Goal: Communication & Community: Answer question/provide support

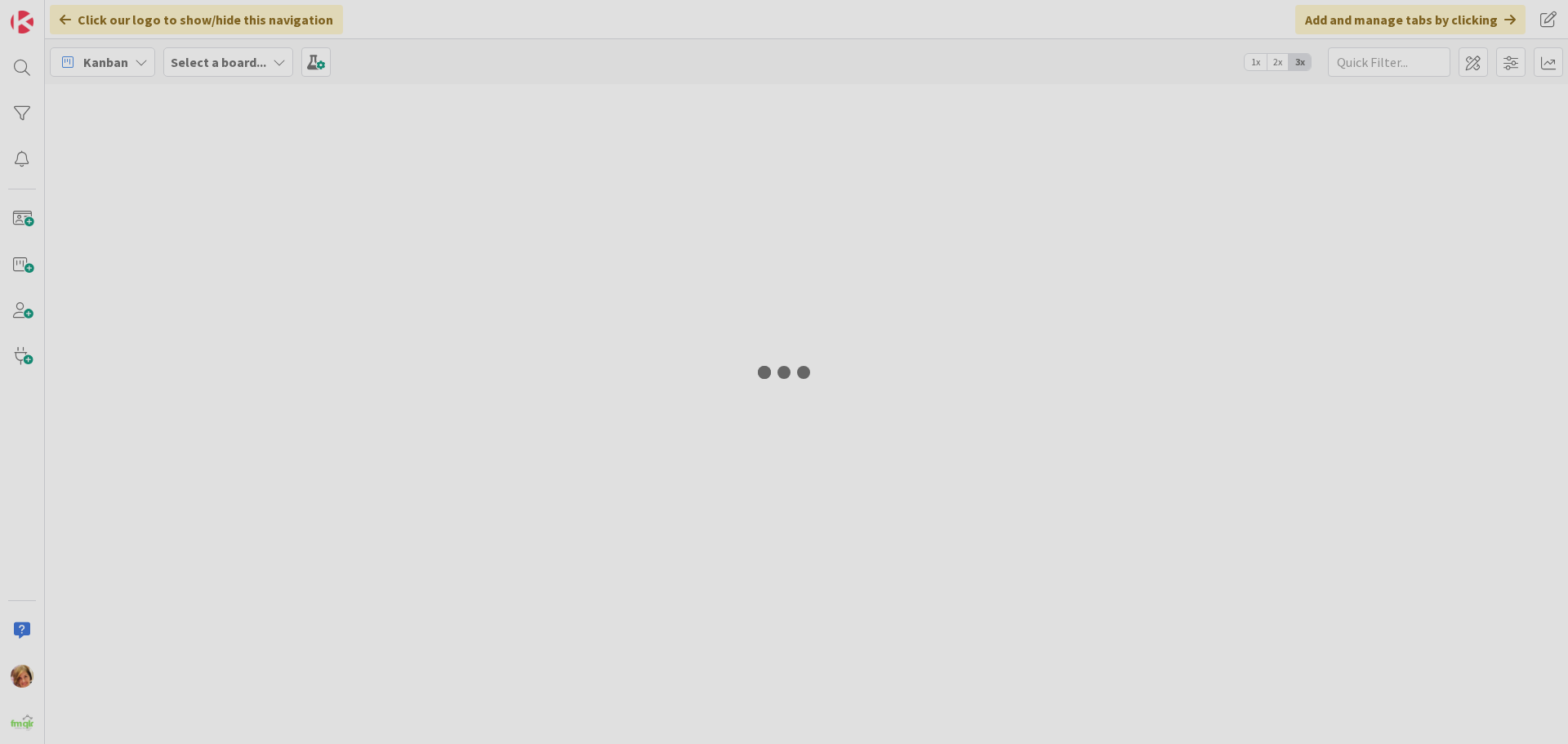
type input "[PERSON_NAME]"
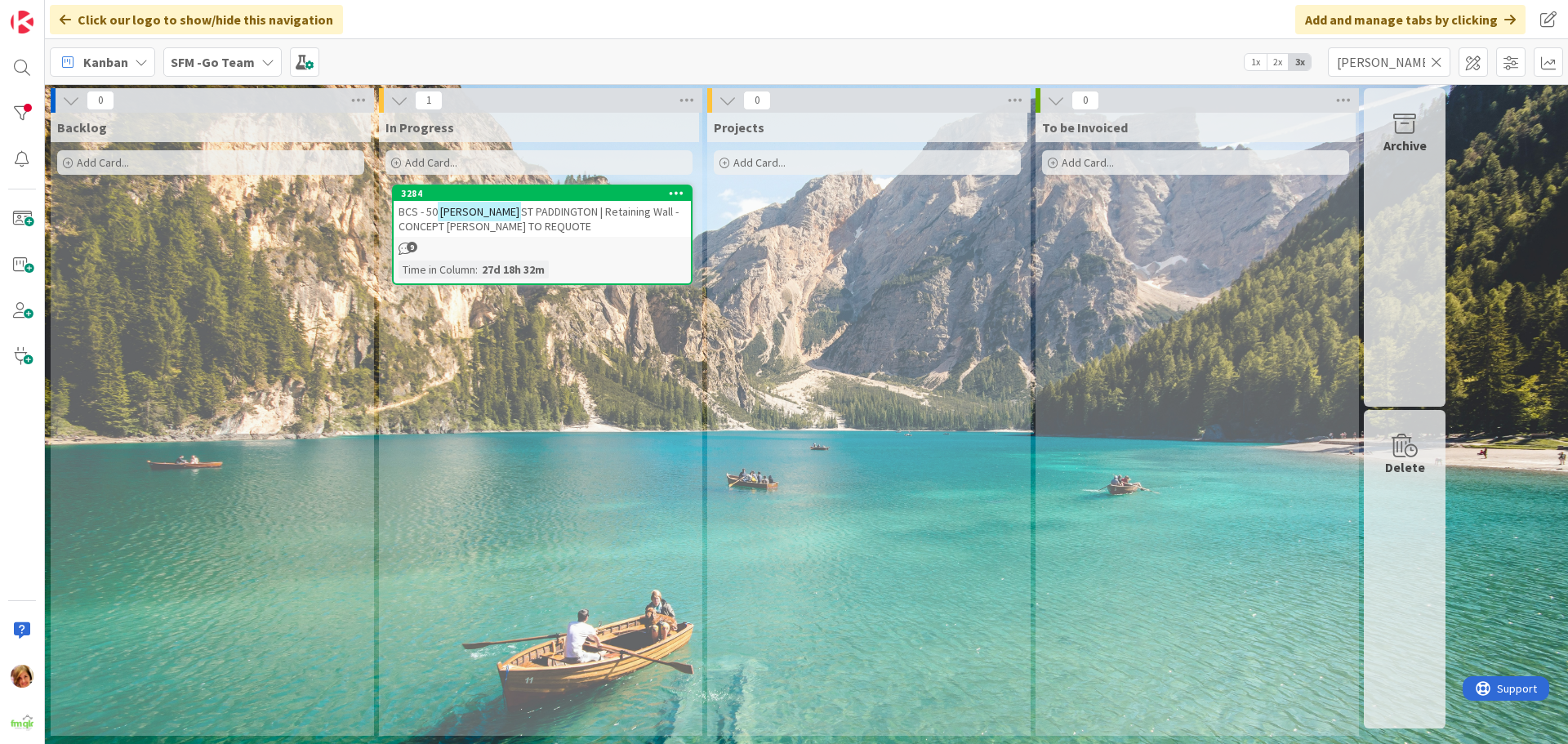
click at [1438, 61] on icon at bounding box center [1436, 62] width 11 height 15
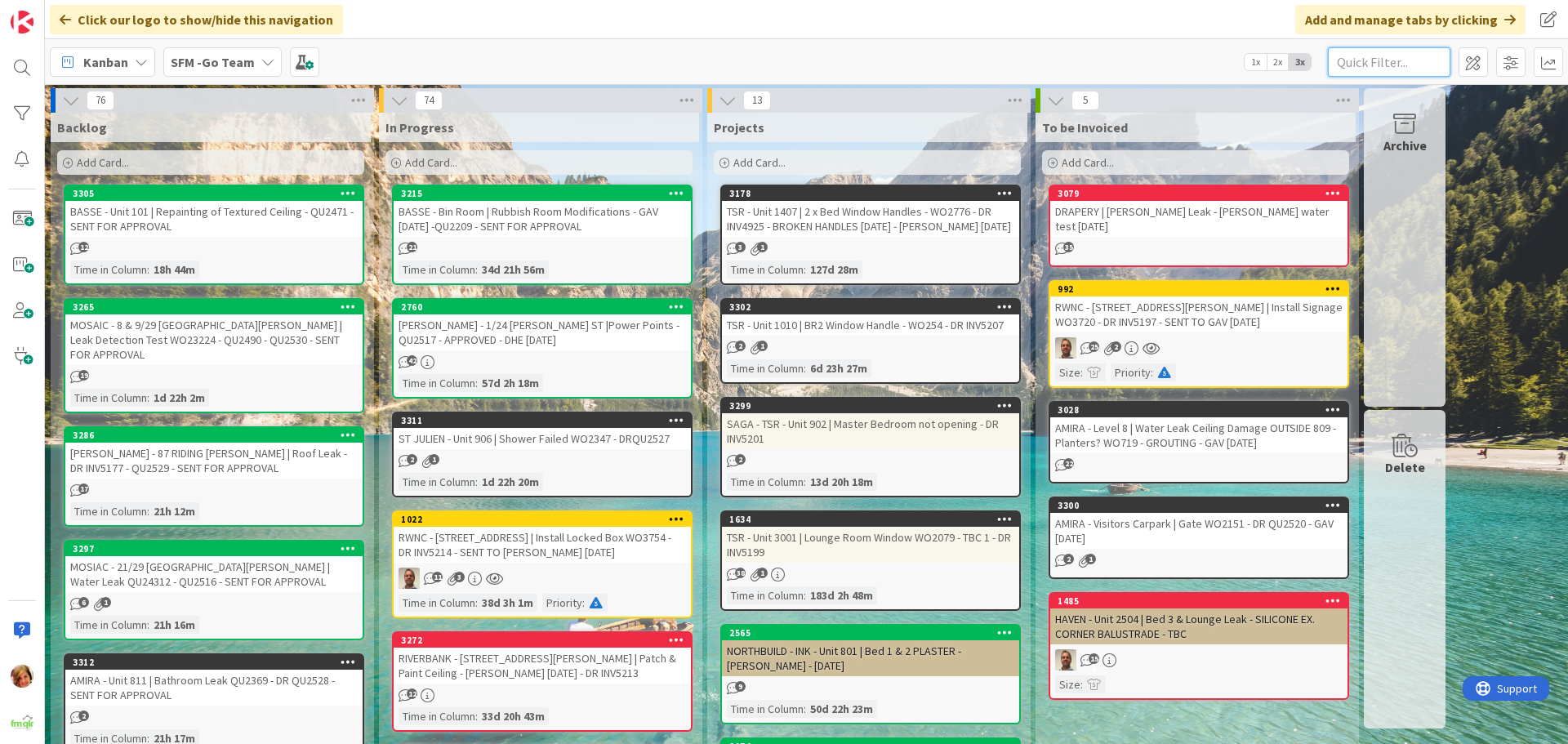
click at [1381, 57] on input "text" at bounding box center [1389, 62] width 123 height 29
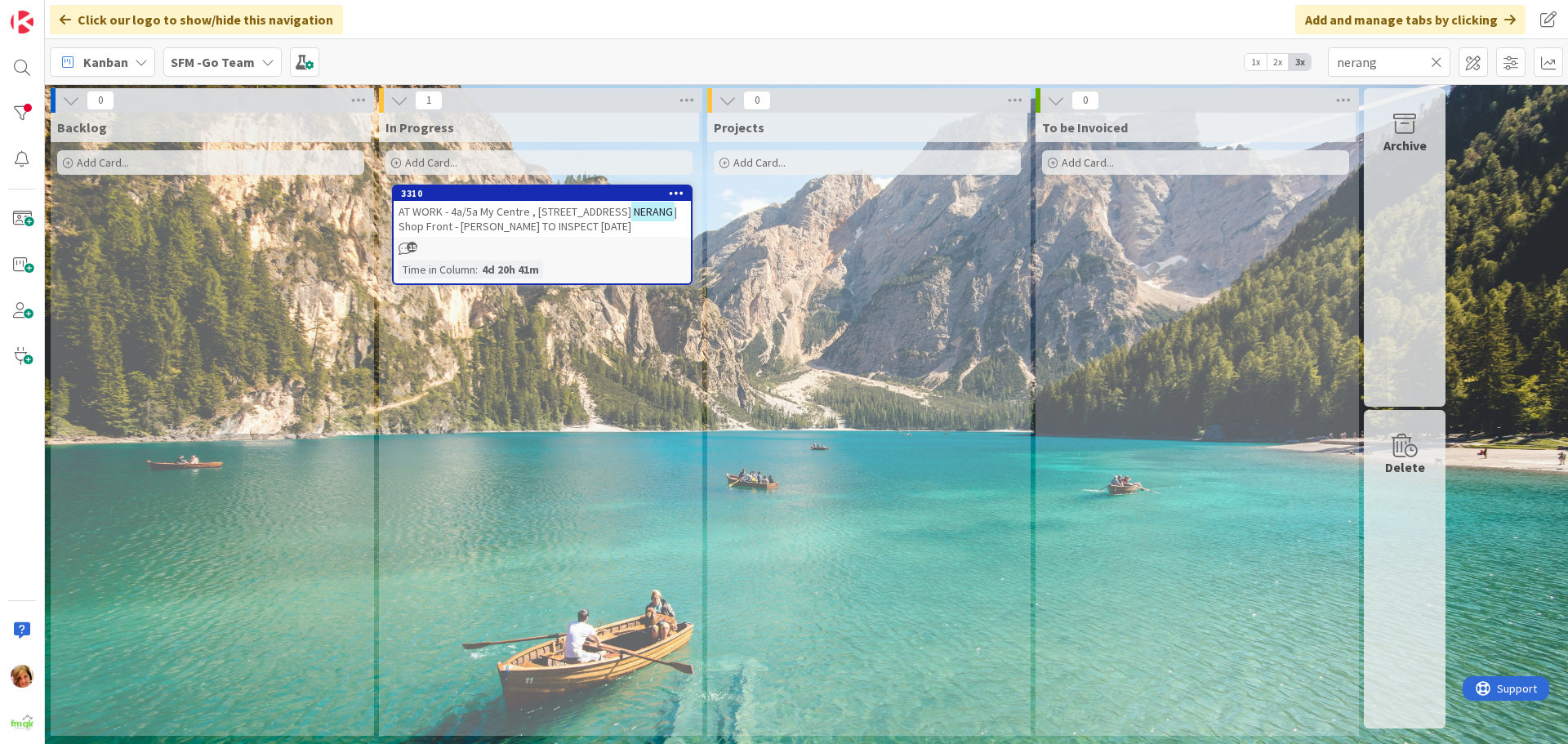
click at [548, 213] on span "AT WORK - 4a/5a My Centre , [STREET_ADDRESS]" at bounding box center [515, 211] width 233 height 15
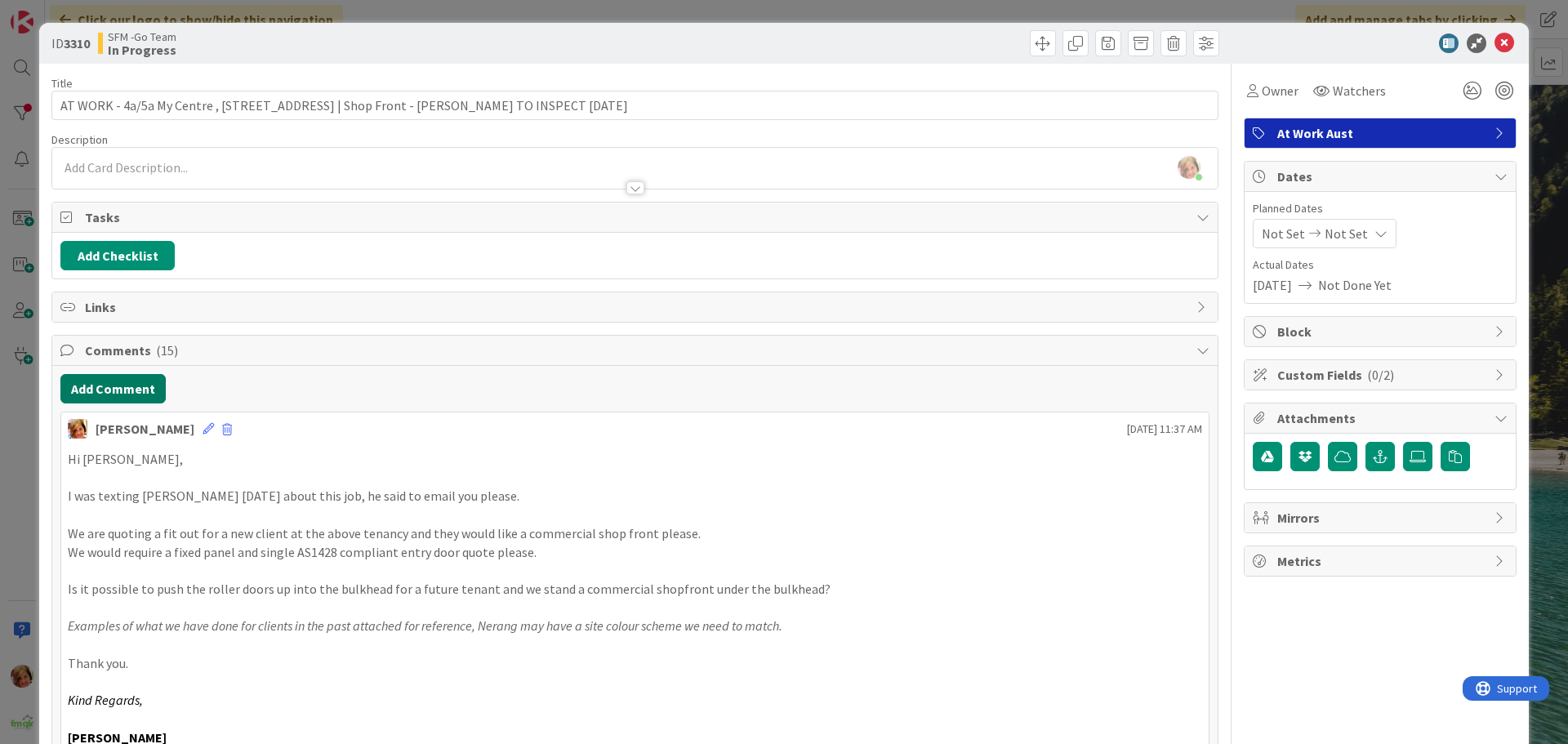
click at [155, 391] on button "Add Comment" at bounding box center [113, 388] width 105 height 29
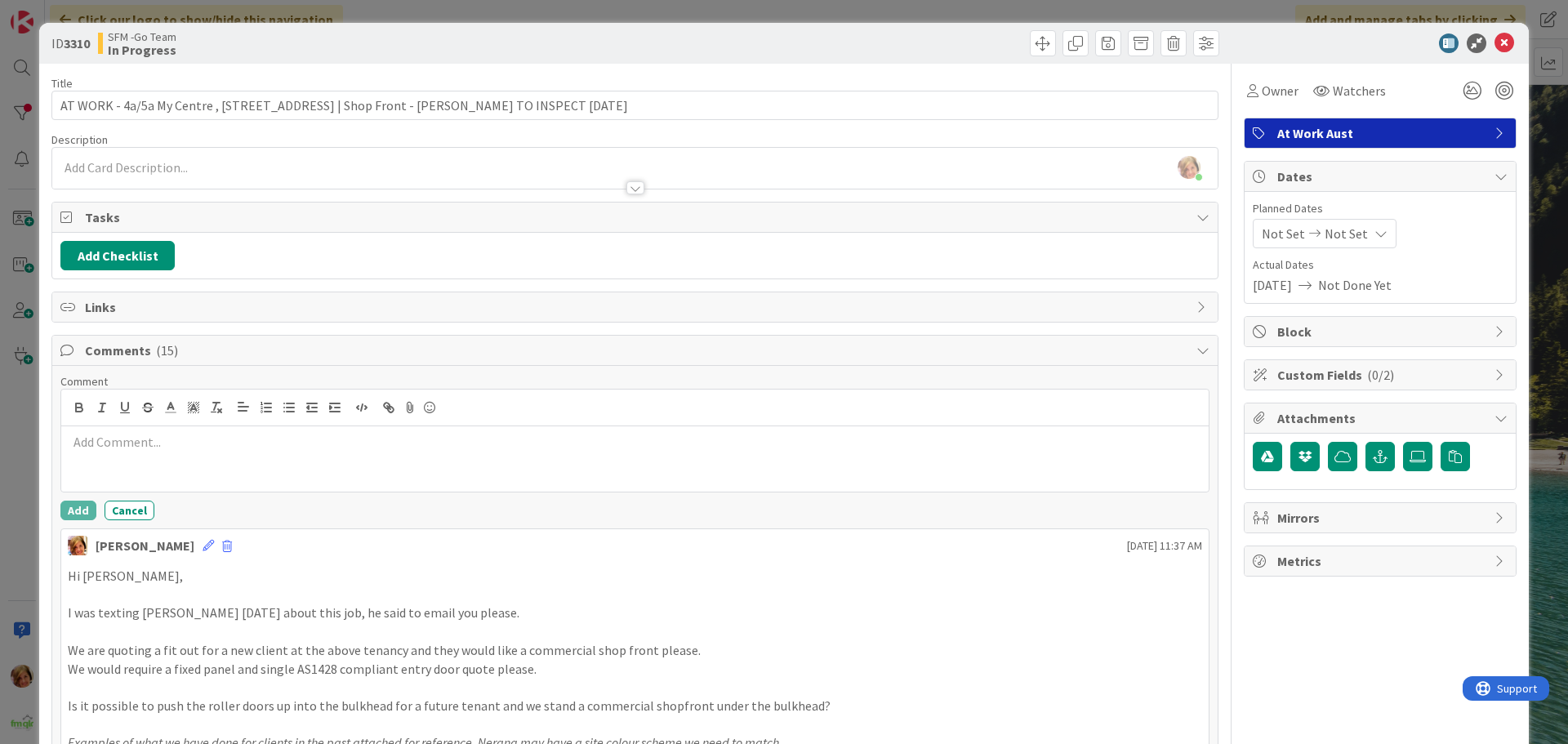
click at [205, 452] on div at bounding box center [634, 459] width 1148 height 65
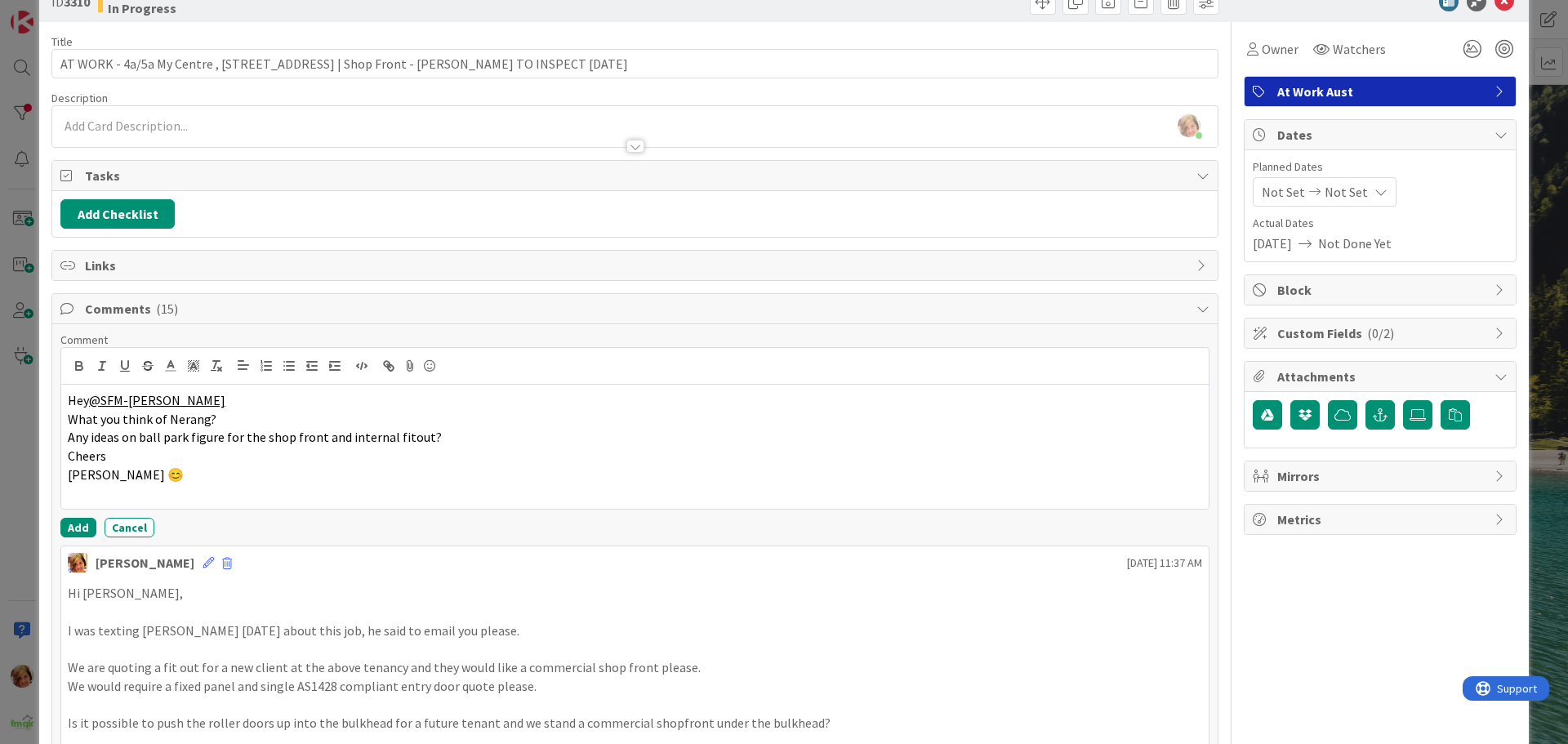
scroll to position [81, 0]
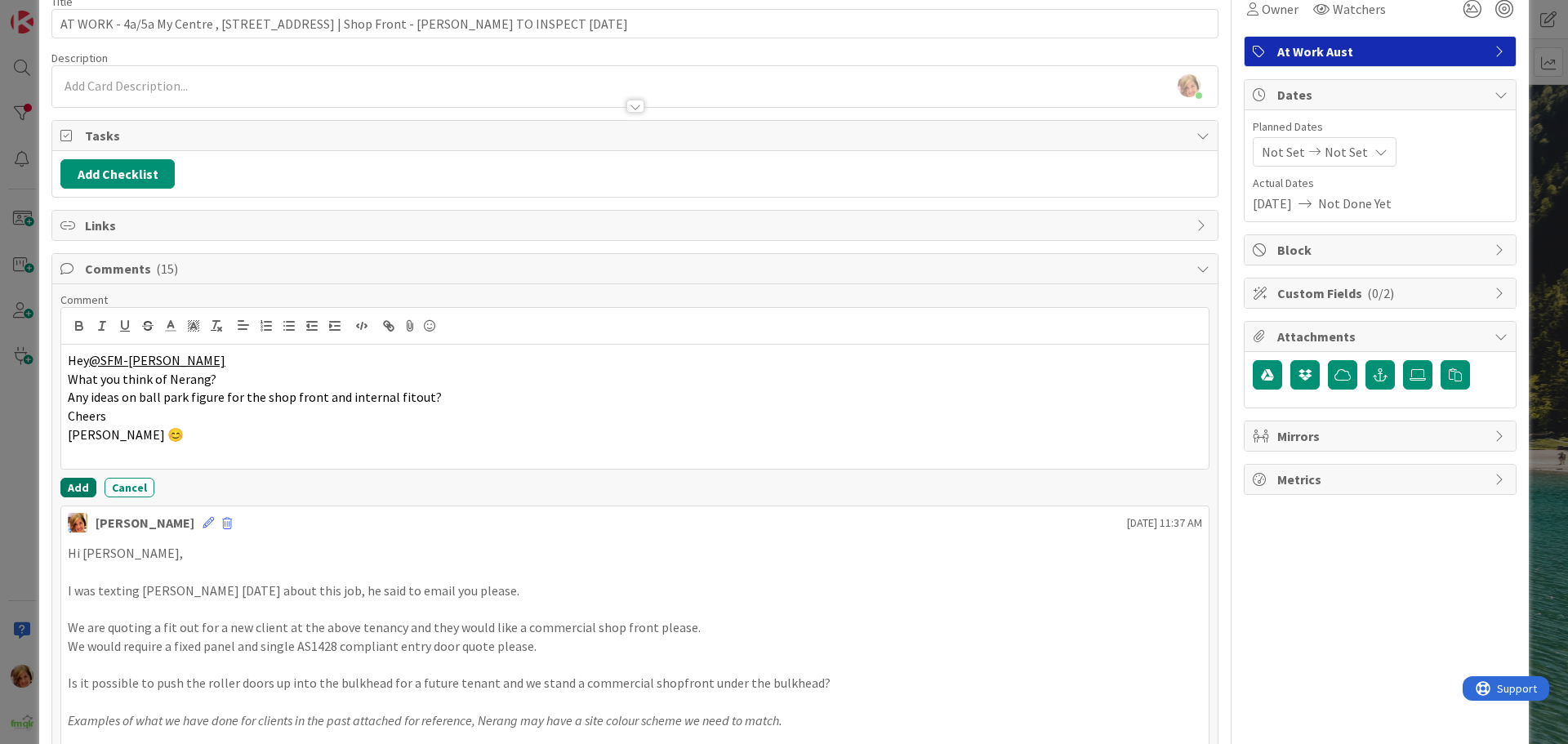
click at [90, 484] on button "Add" at bounding box center [79, 487] width 36 height 20
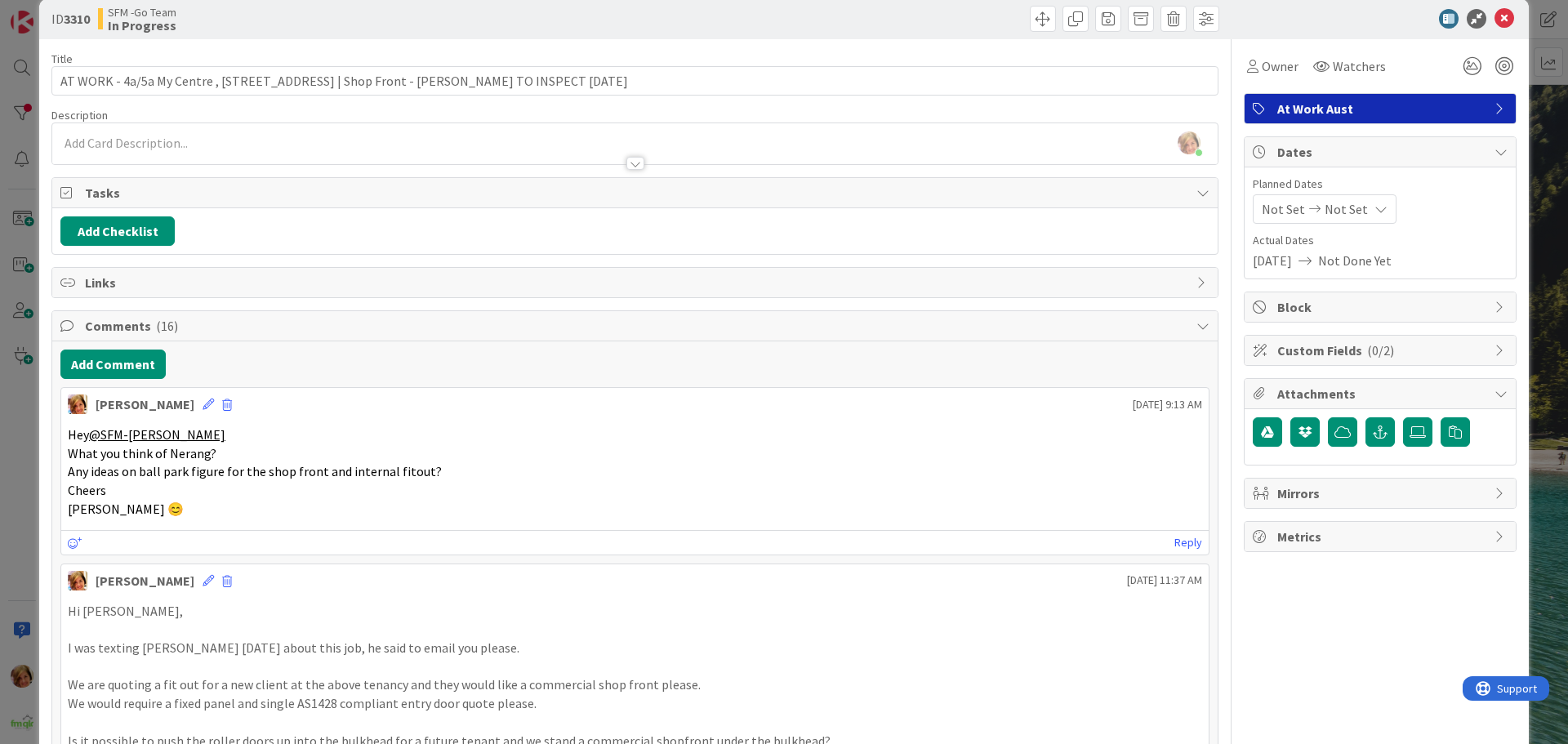
scroll to position [0, 0]
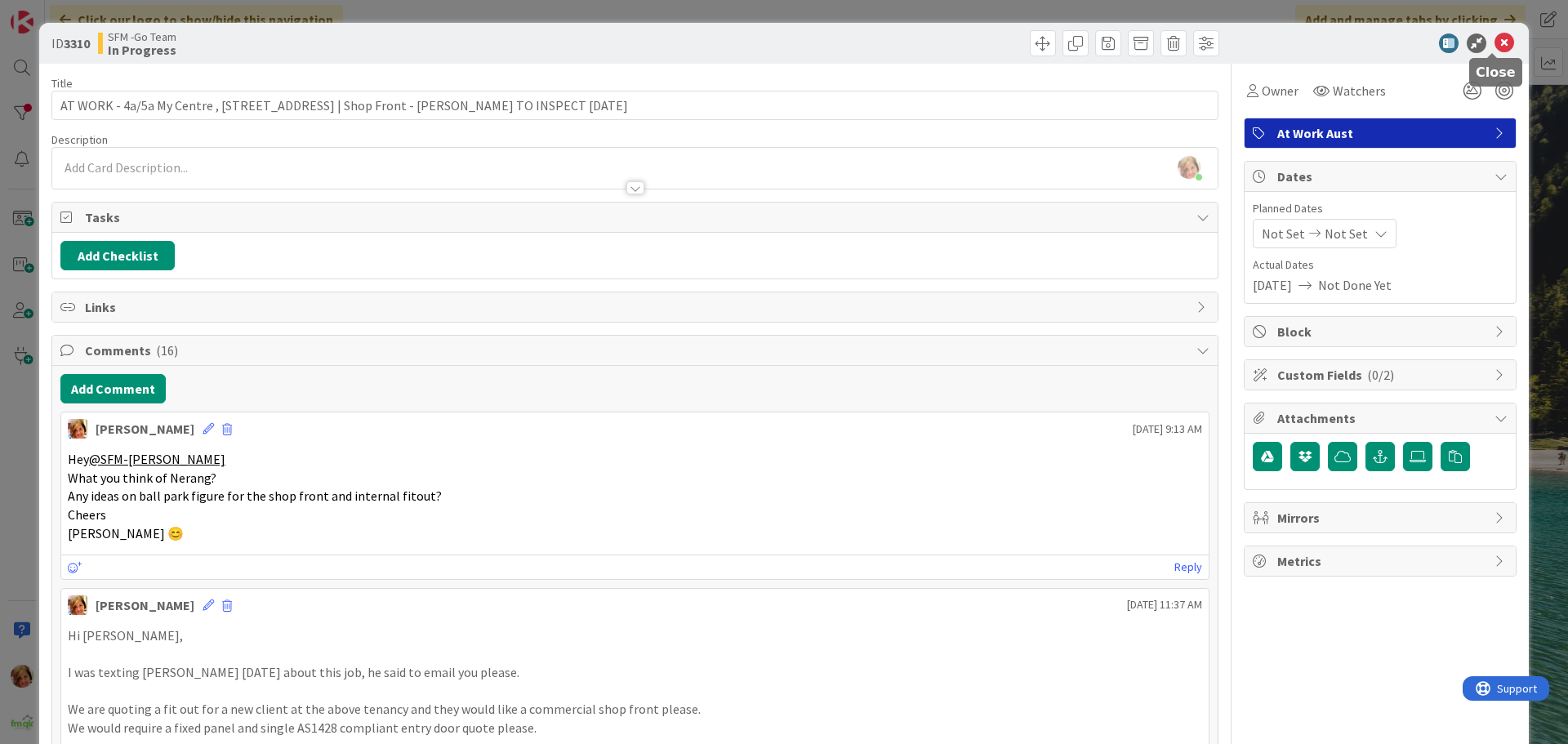
drag, startPoint x: 1491, startPoint y: 39, endPoint x: 1400, endPoint y: 43, distance: 91.1
click at [1495, 39] on icon at bounding box center [1505, 43] width 20 height 20
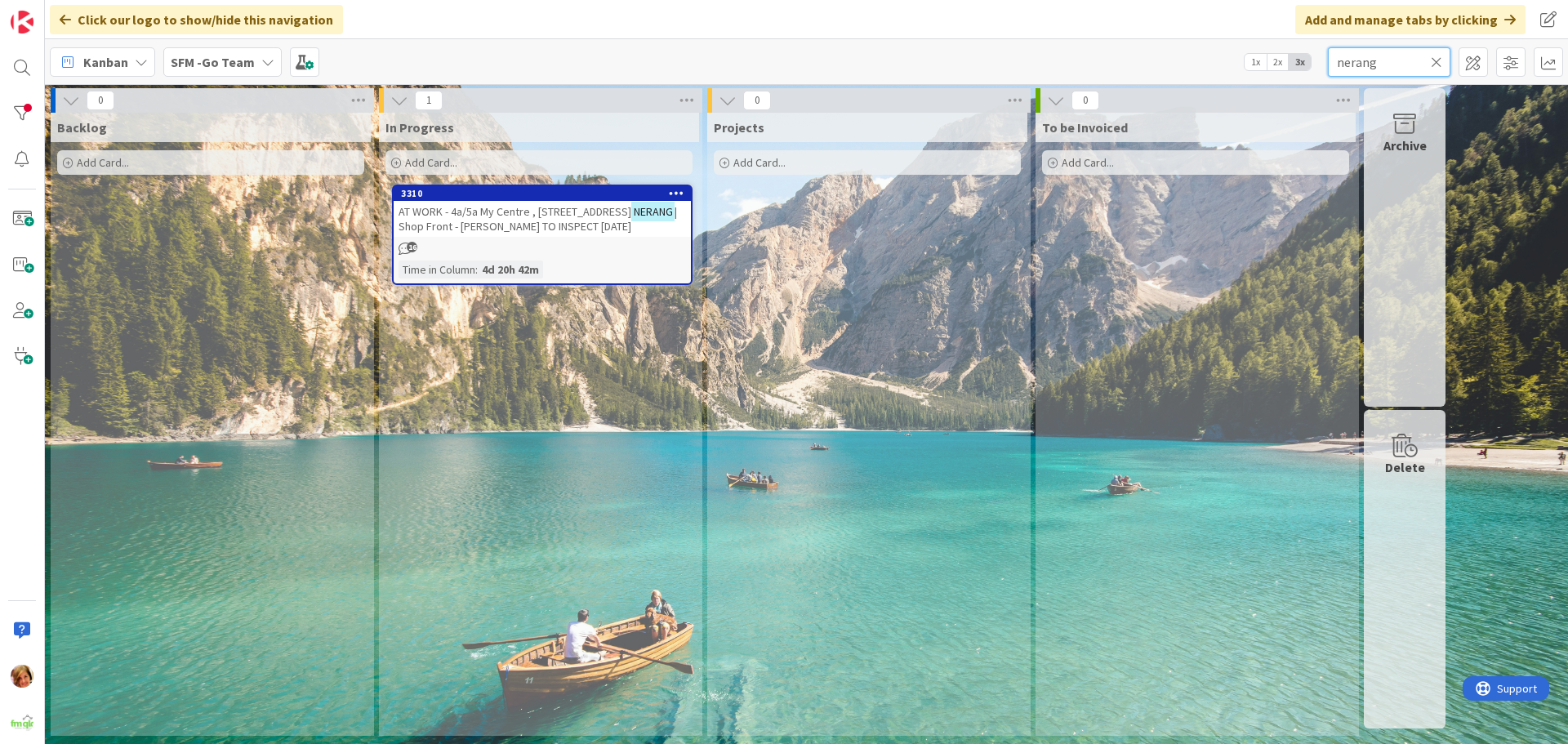
click at [1391, 55] on input "nerang" at bounding box center [1389, 62] width 123 height 29
type input "n"
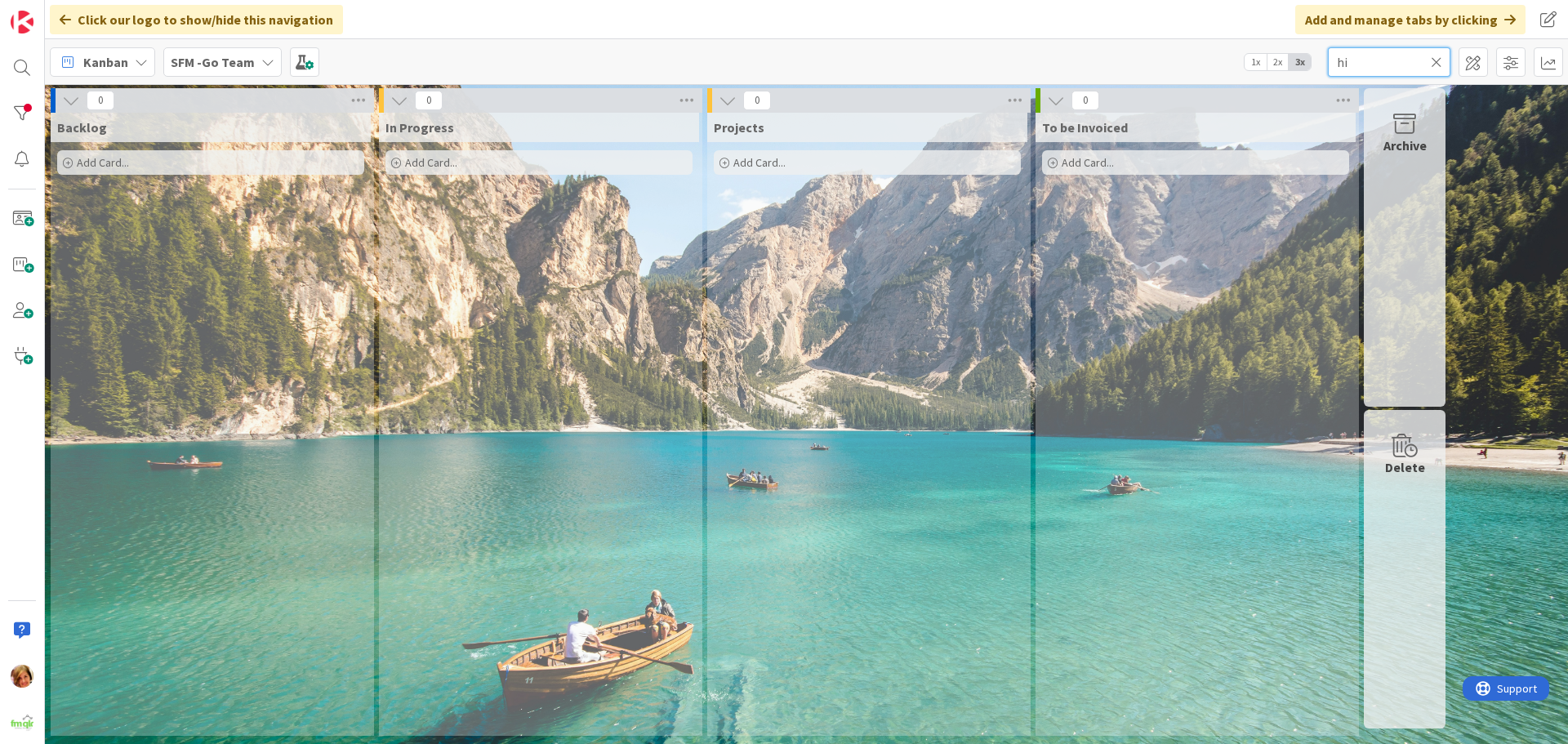
type input "h"
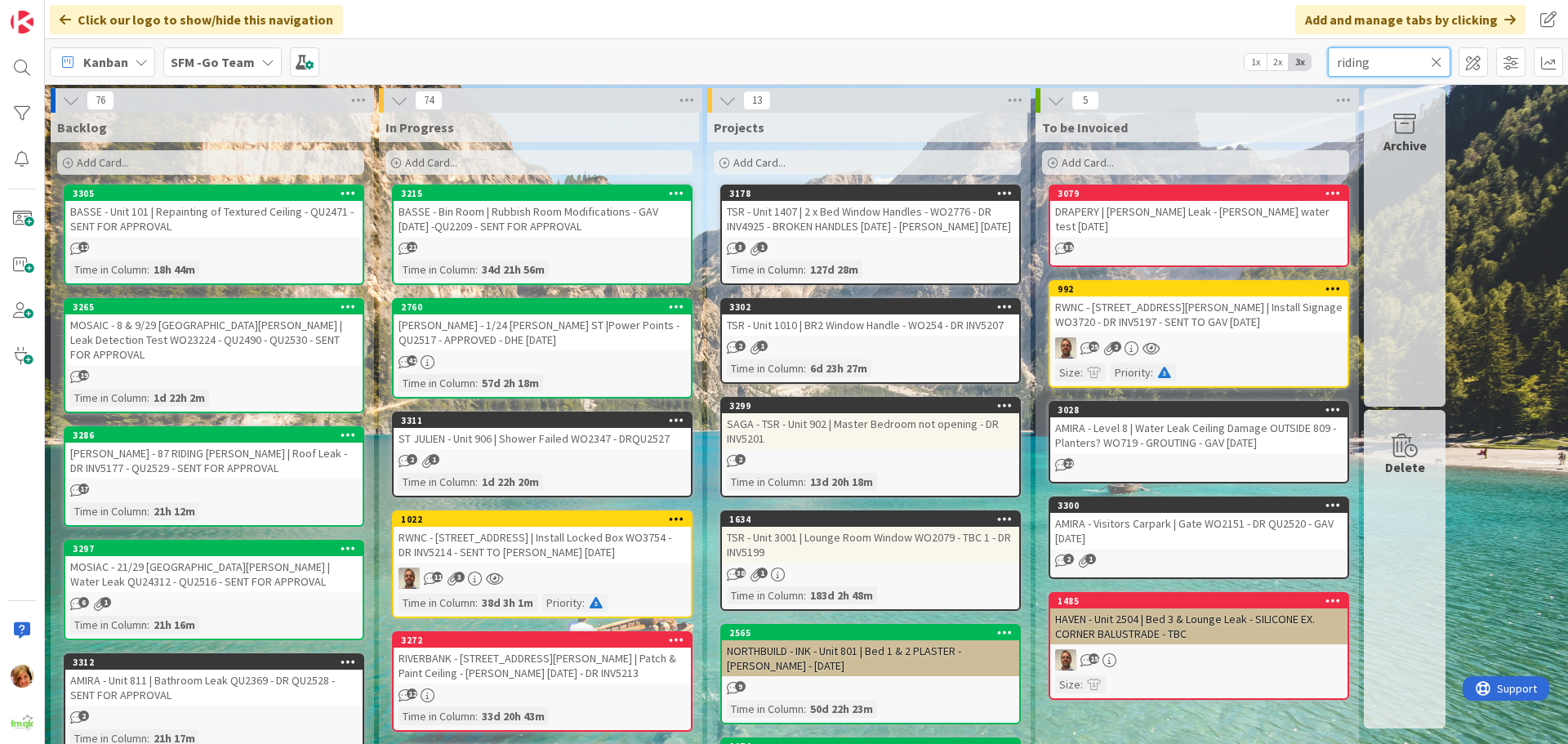
type input "riding"
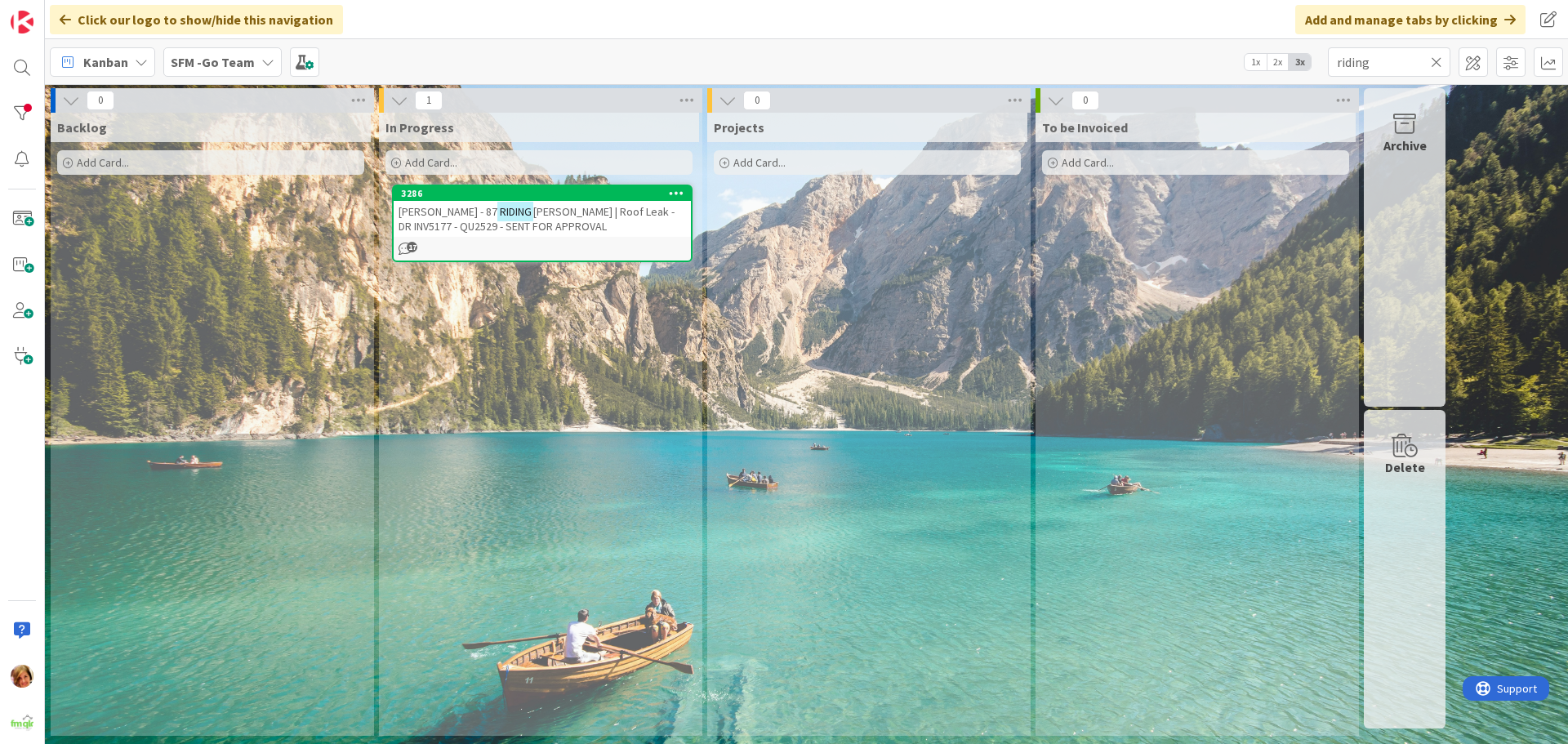
click at [572, 219] on span "[PERSON_NAME] | Roof Leak - DR INV5177 - QU2529 - SENT FOR APPROVAL" at bounding box center [537, 219] width 276 height 29
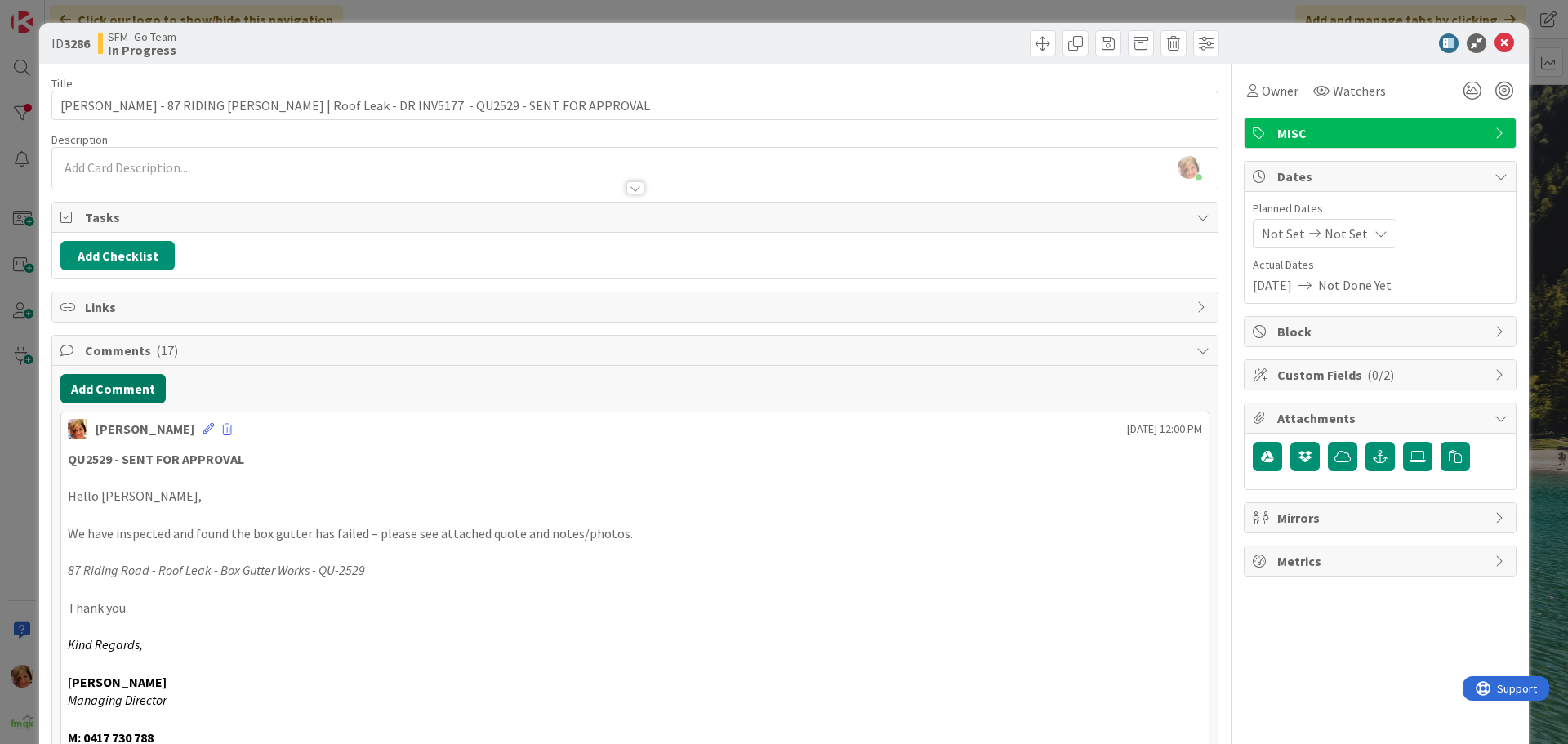
click at [108, 380] on button "Add Comment" at bounding box center [113, 388] width 105 height 29
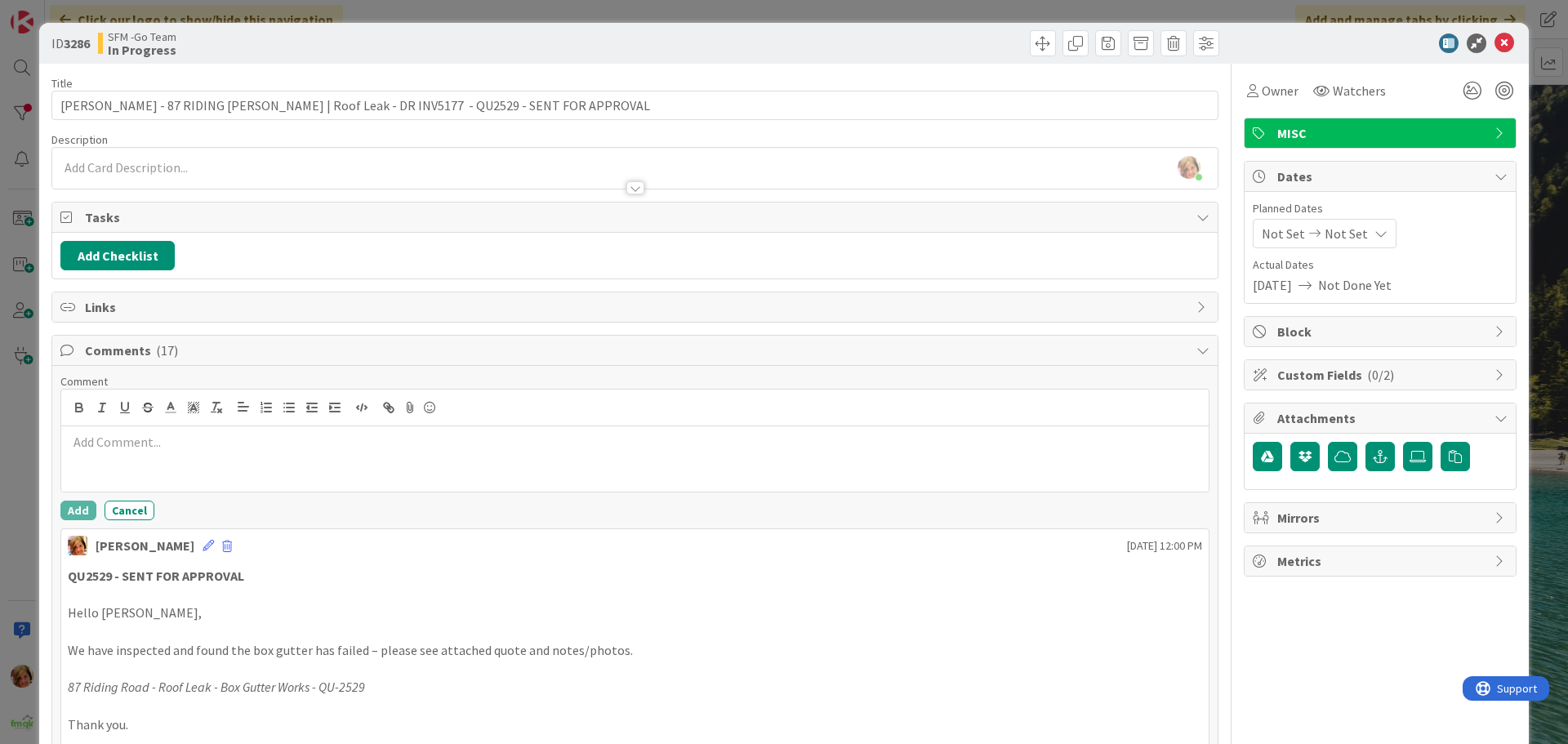
click at [132, 442] on p at bounding box center [634, 442] width 1134 height 19
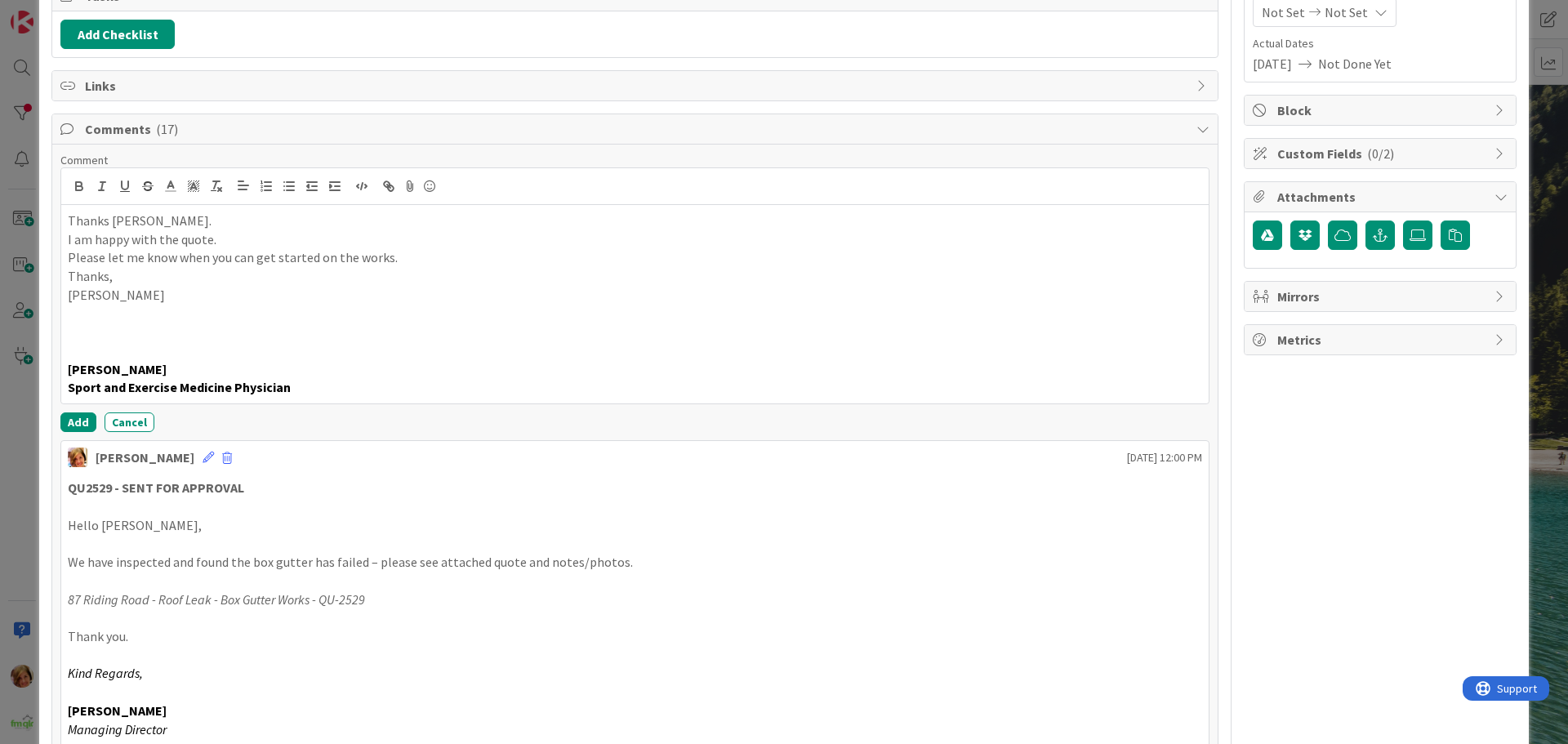
scroll to position [245, 0]
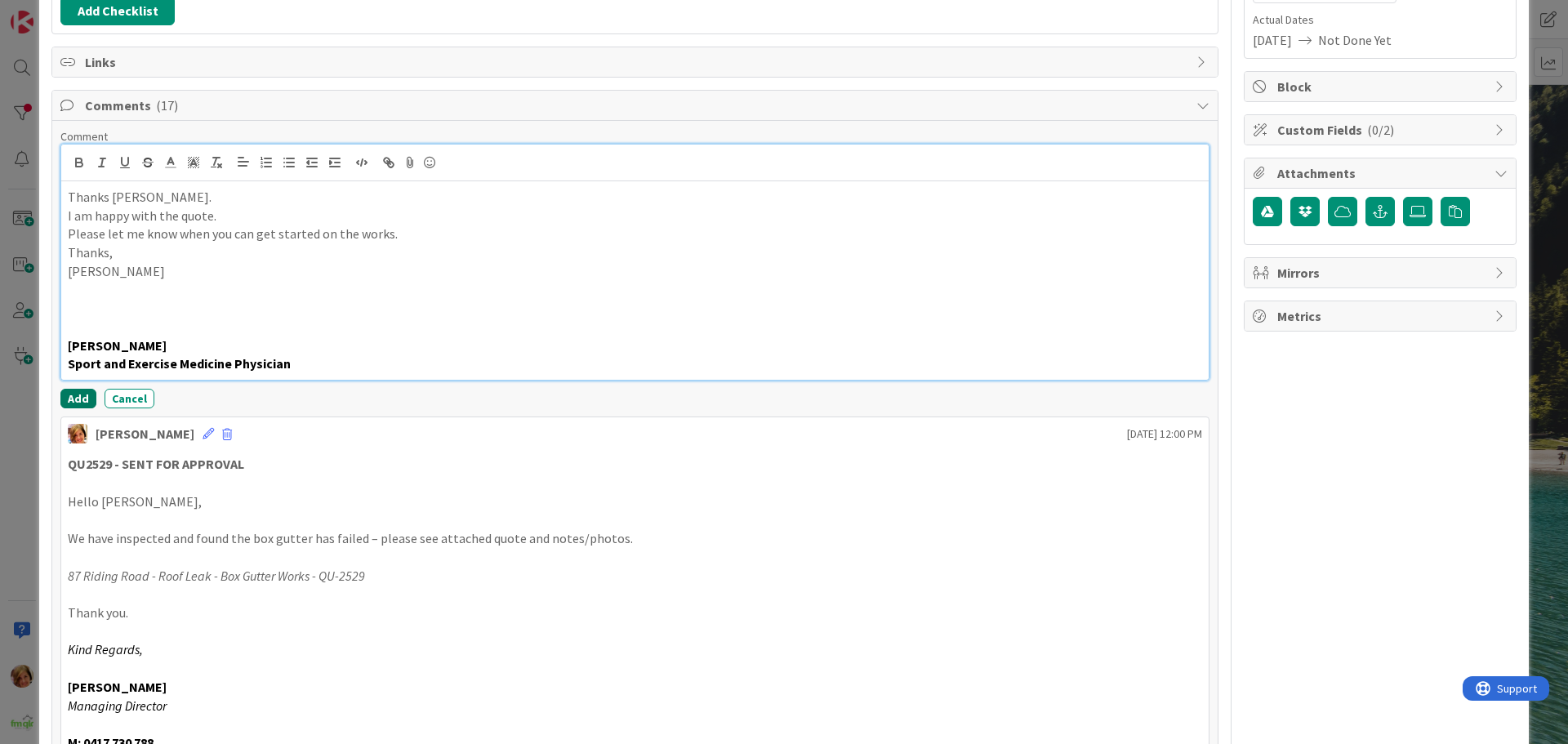
click at [78, 395] on button "Add" at bounding box center [79, 399] width 36 height 20
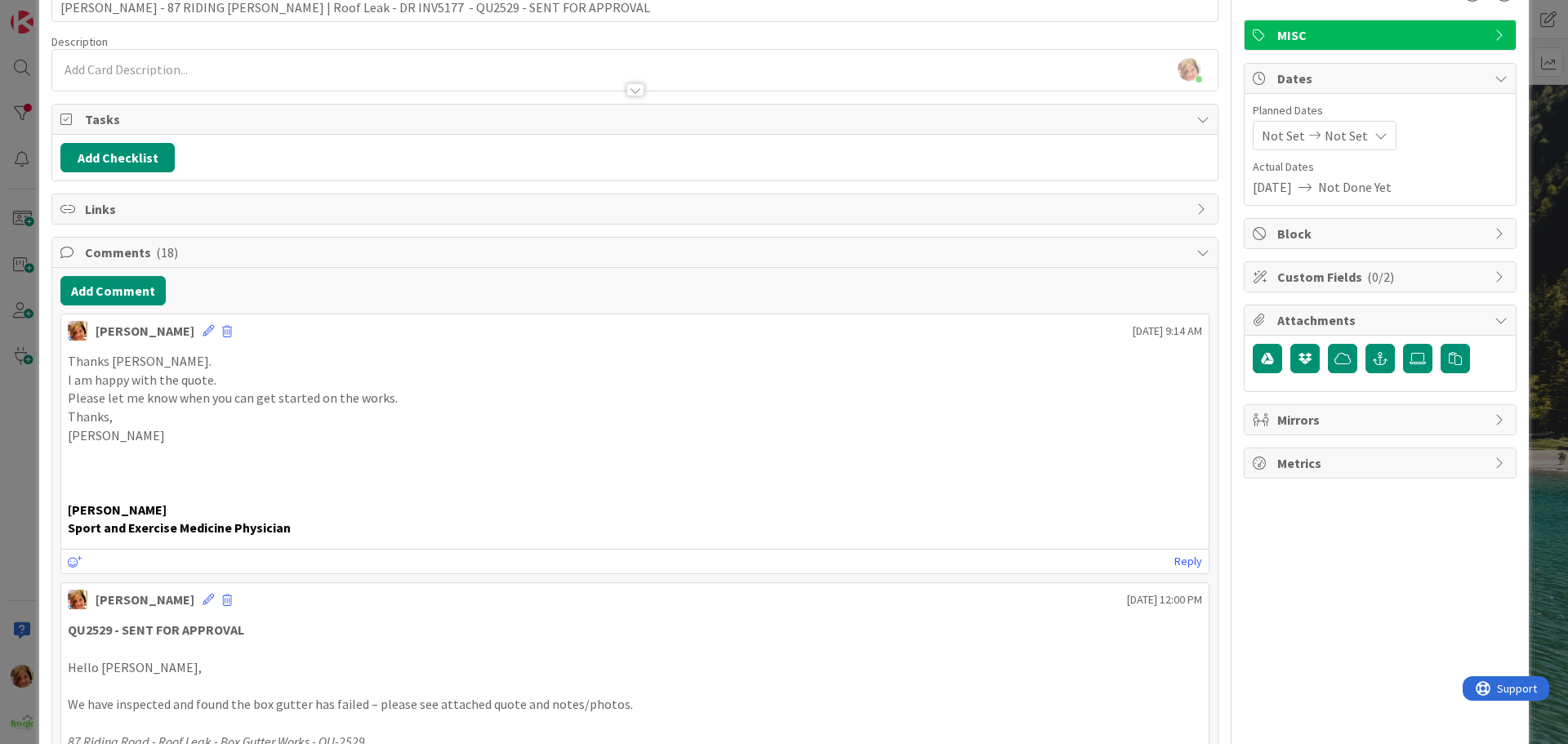
scroll to position [0, 0]
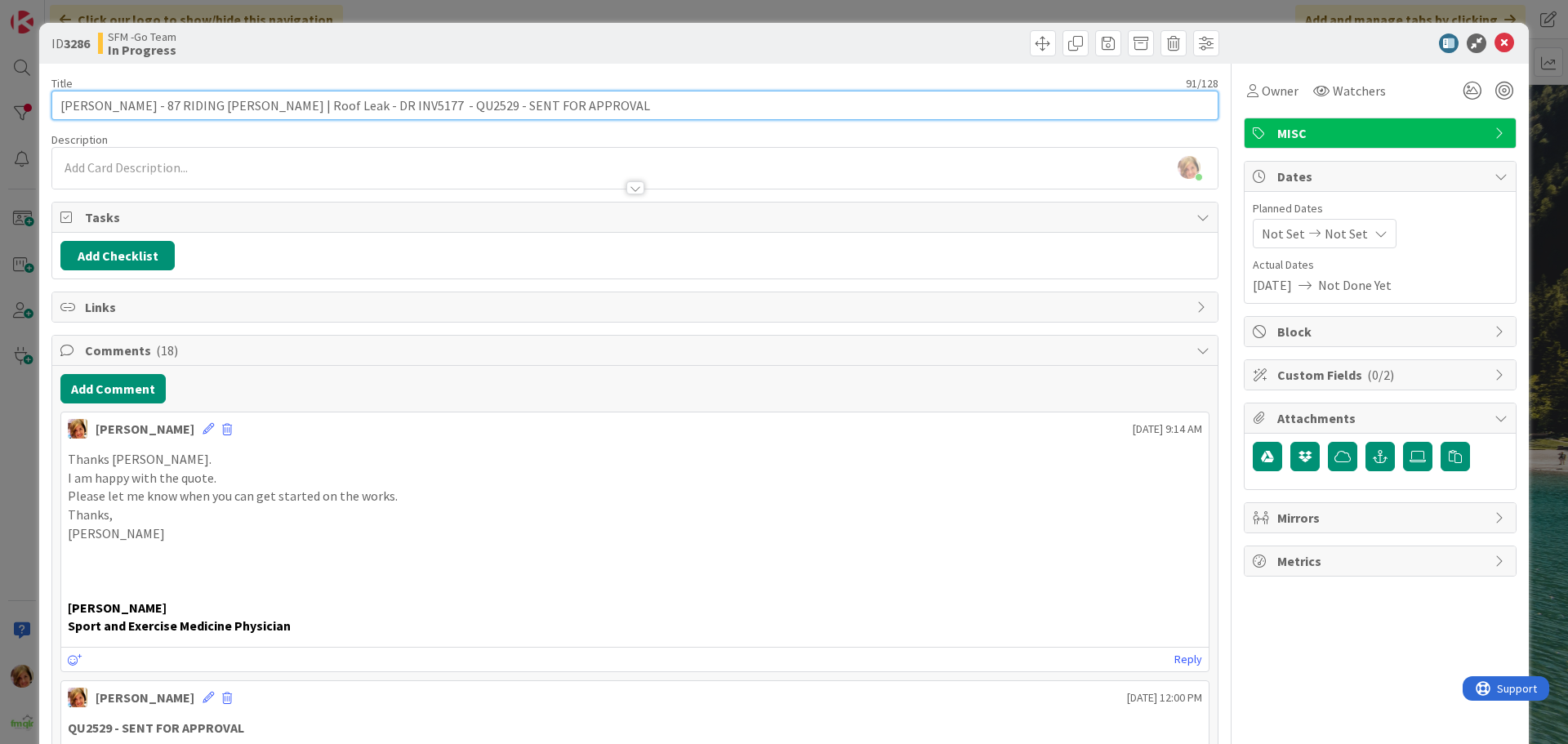
drag, startPoint x: 628, startPoint y: 104, endPoint x: 486, endPoint y: 102, distance: 142.0
click at [486, 102] on input "[PERSON_NAME] - 87 RIDING [PERSON_NAME] | Roof Leak - DR INV5177 - QU2529 - SEN…" at bounding box center [634, 105] width 1167 height 29
type input "[PERSON_NAME] - 87 RIDING [PERSON_NAME] | Roof Leak - DR INV5177 - QU2529 - APP…"
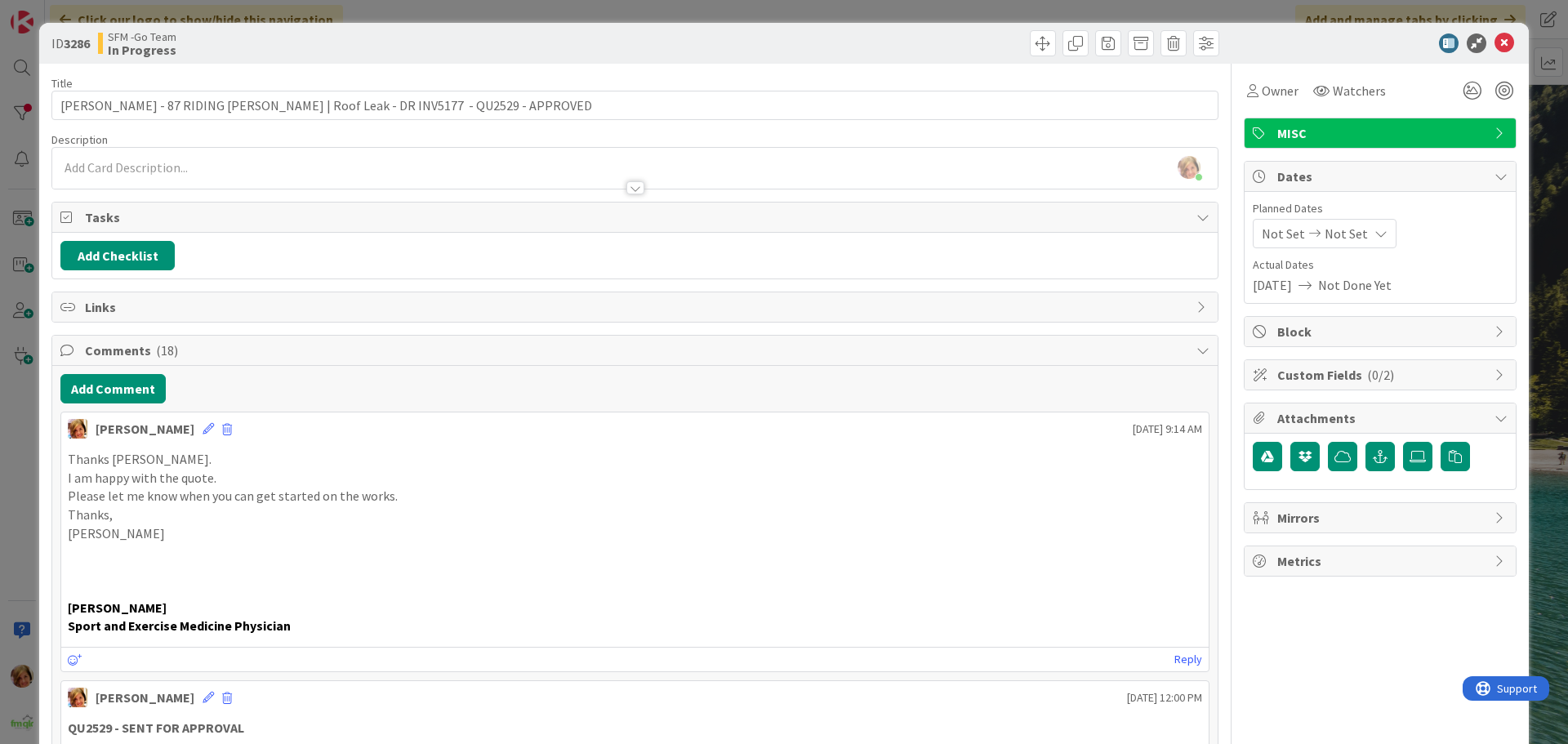
click at [912, 36] on div at bounding box center [929, 43] width 580 height 26
click at [1498, 42] on icon at bounding box center [1505, 43] width 20 height 20
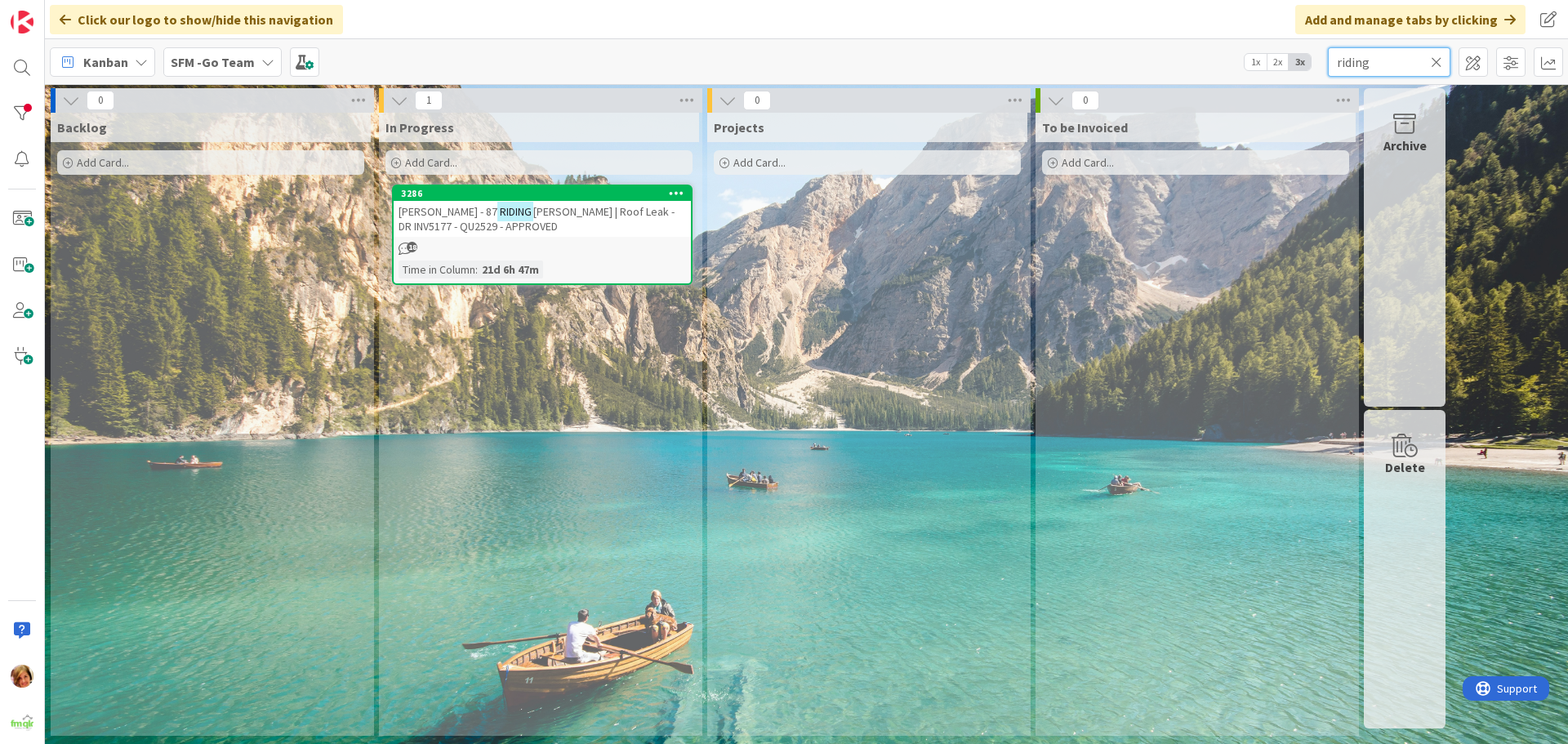
click at [1418, 58] on input "riding" at bounding box center [1389, 62] width 123 height 29
type input "r"
type input "PA"
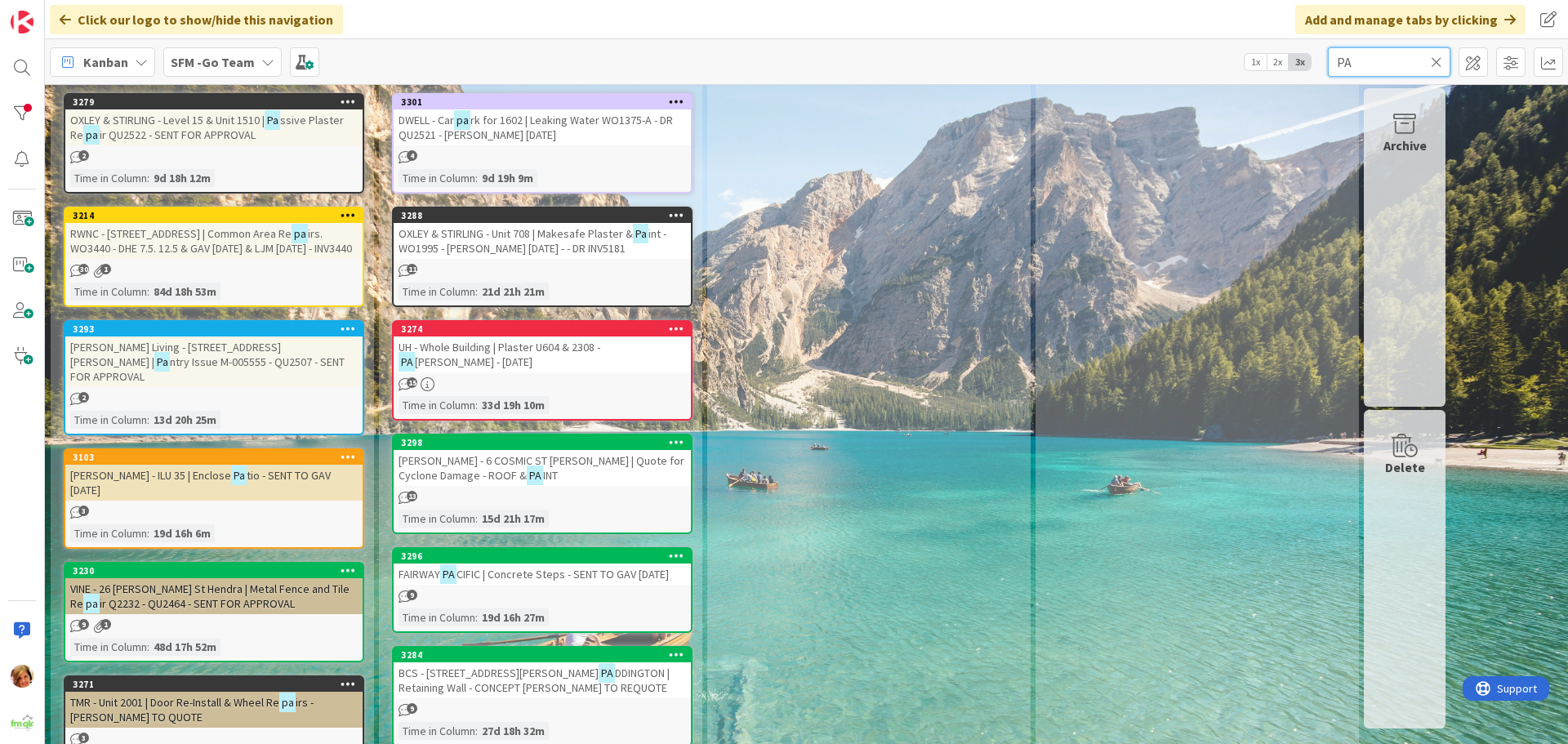
scroll to position [735, 0]
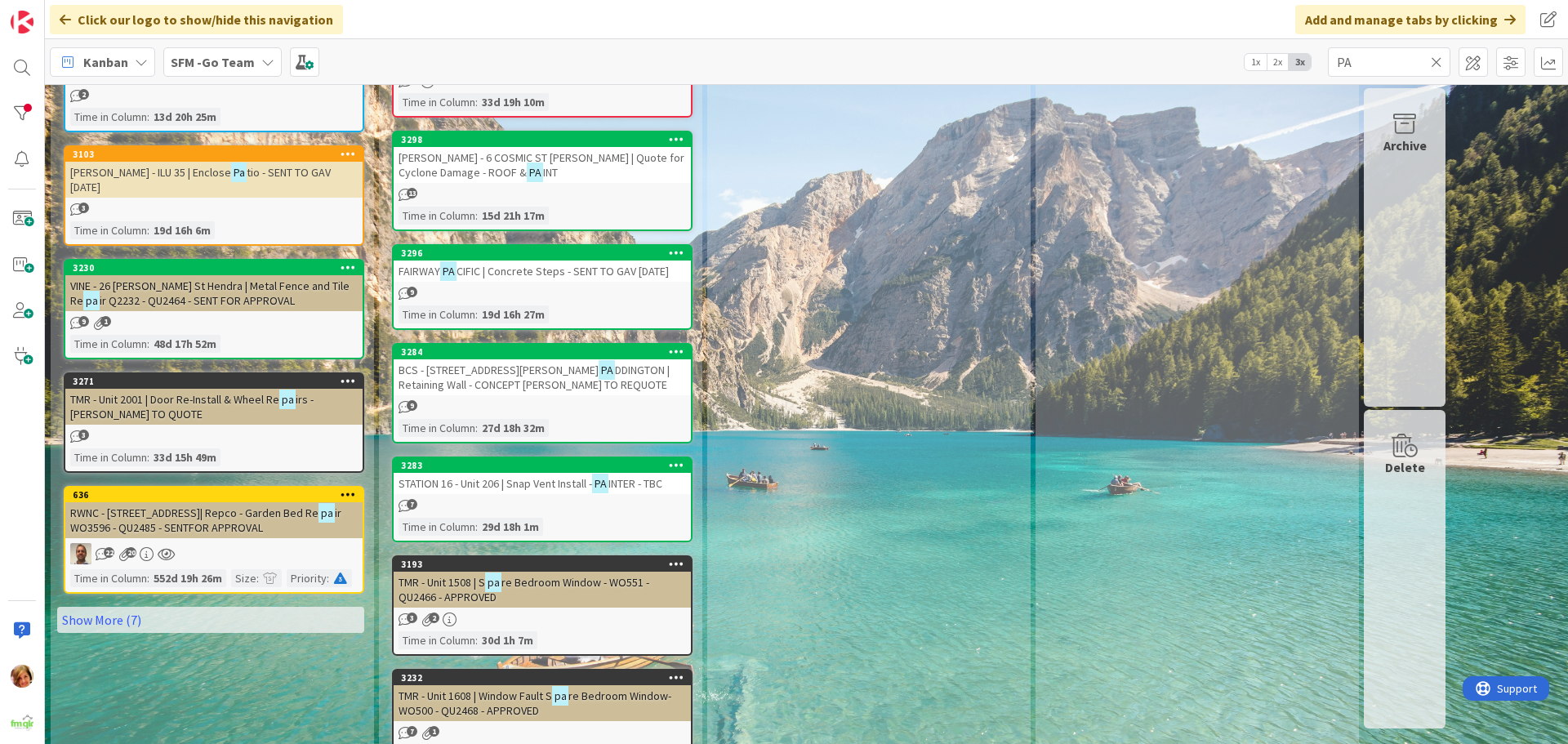
click at [510, 265] on span "CIFIC | Concrete Steps - SENT TO GAV [DATE]" at bounding box center [563, 271] width 213 height 15
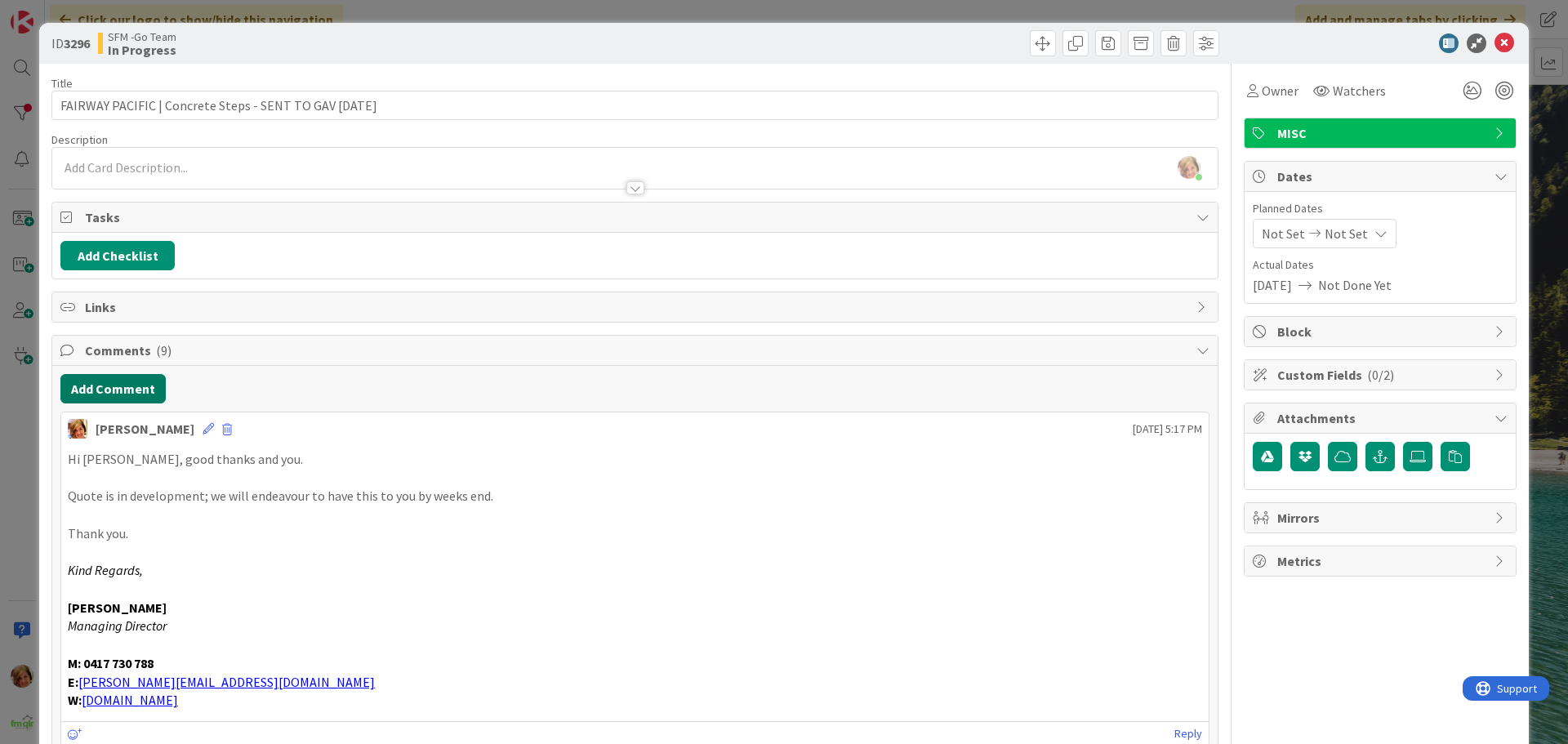
click at [89, 392] on button "Add Comment" at bounding box center [113, 388] width 105 height 29
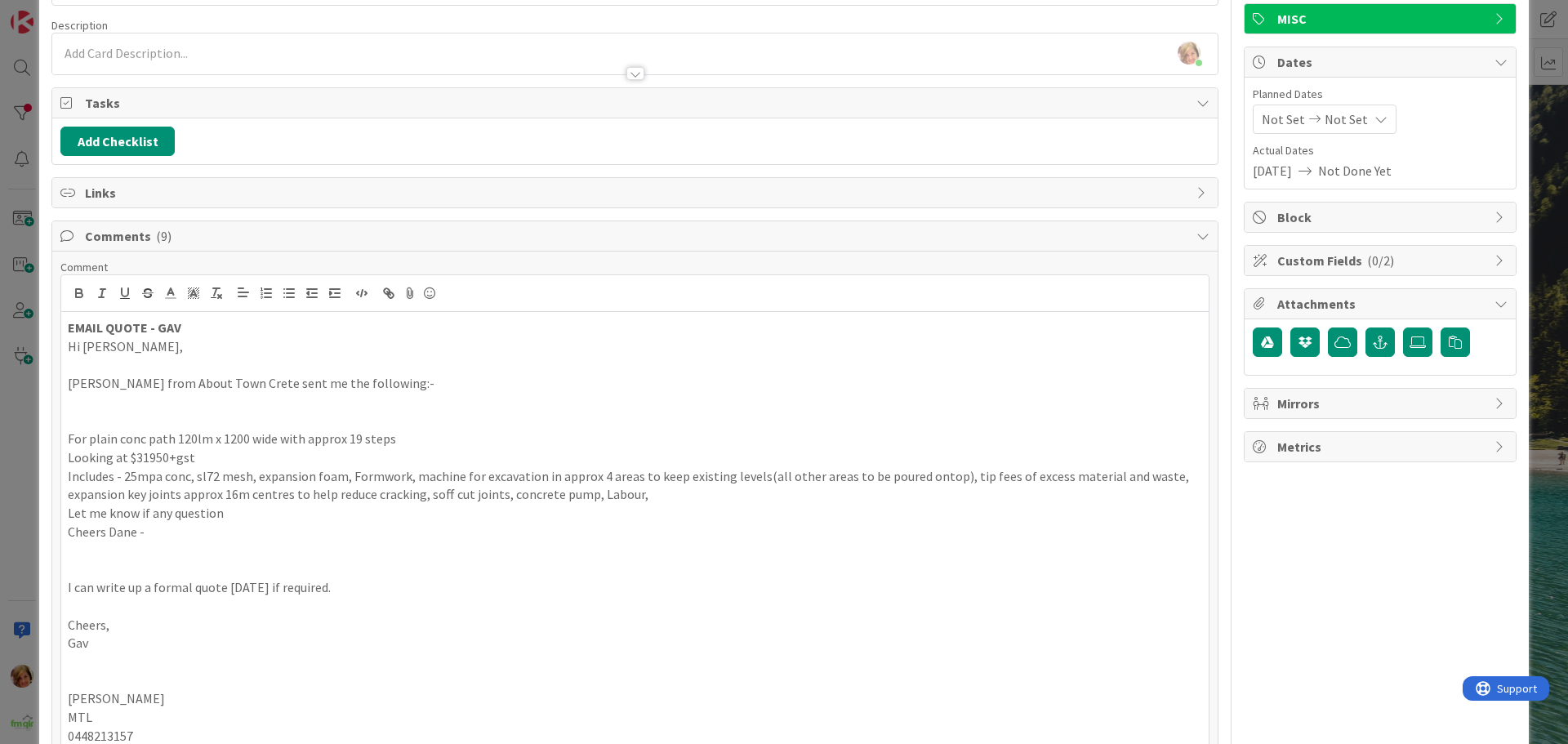
scroll to position [359, 0]
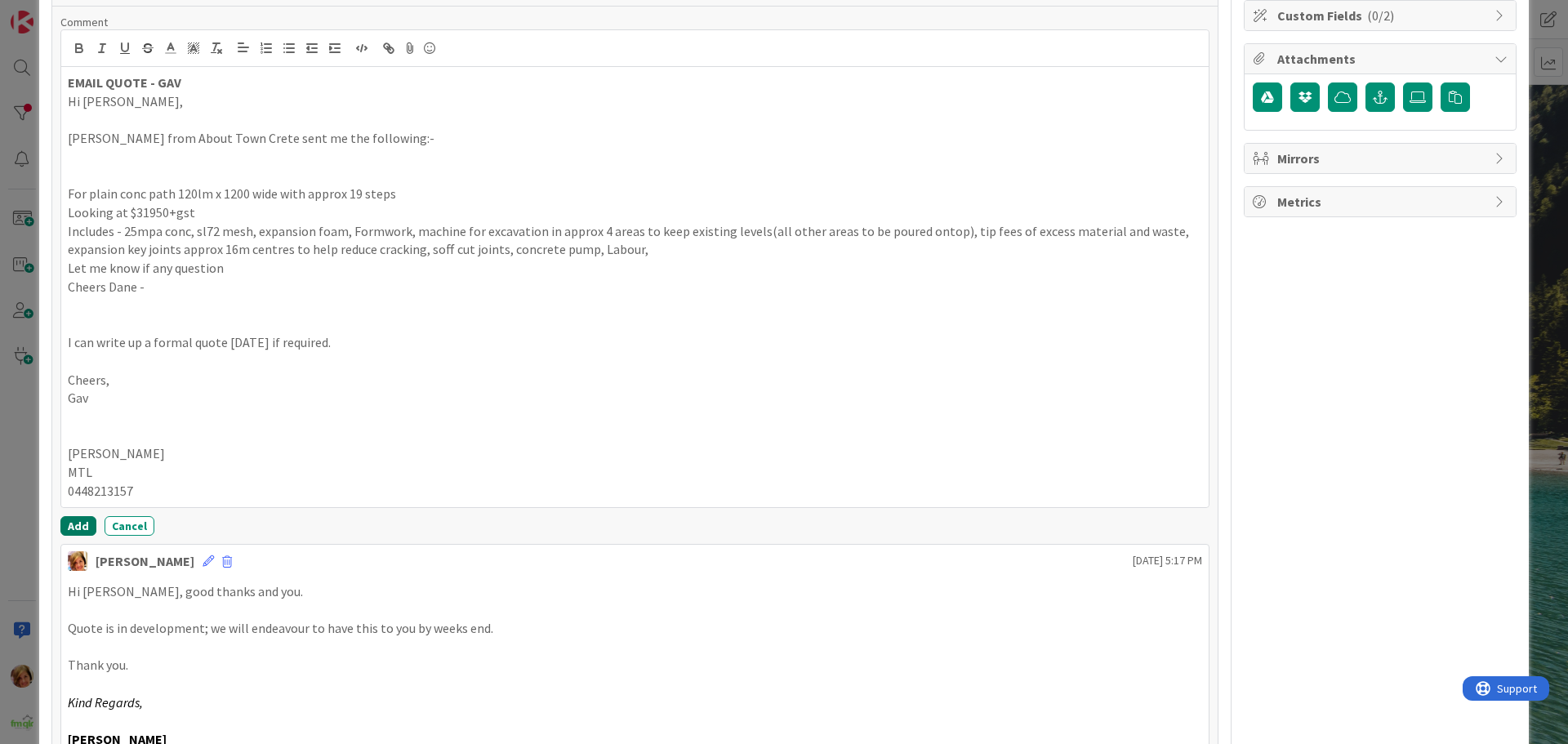
click at [78, 527] on button "Add" at bounding box center [79, 525] width 36 height 20
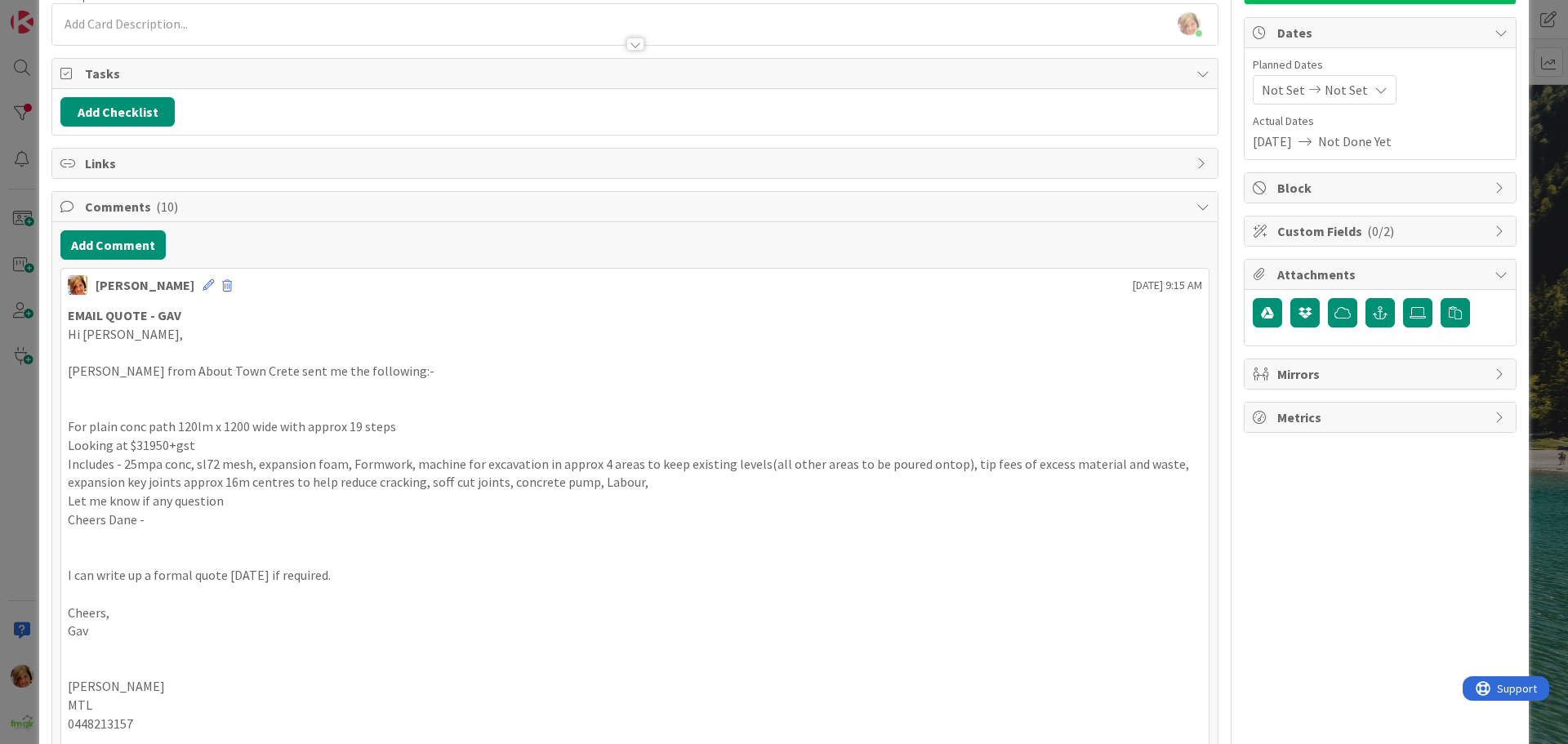
scroll to position [0, 0]
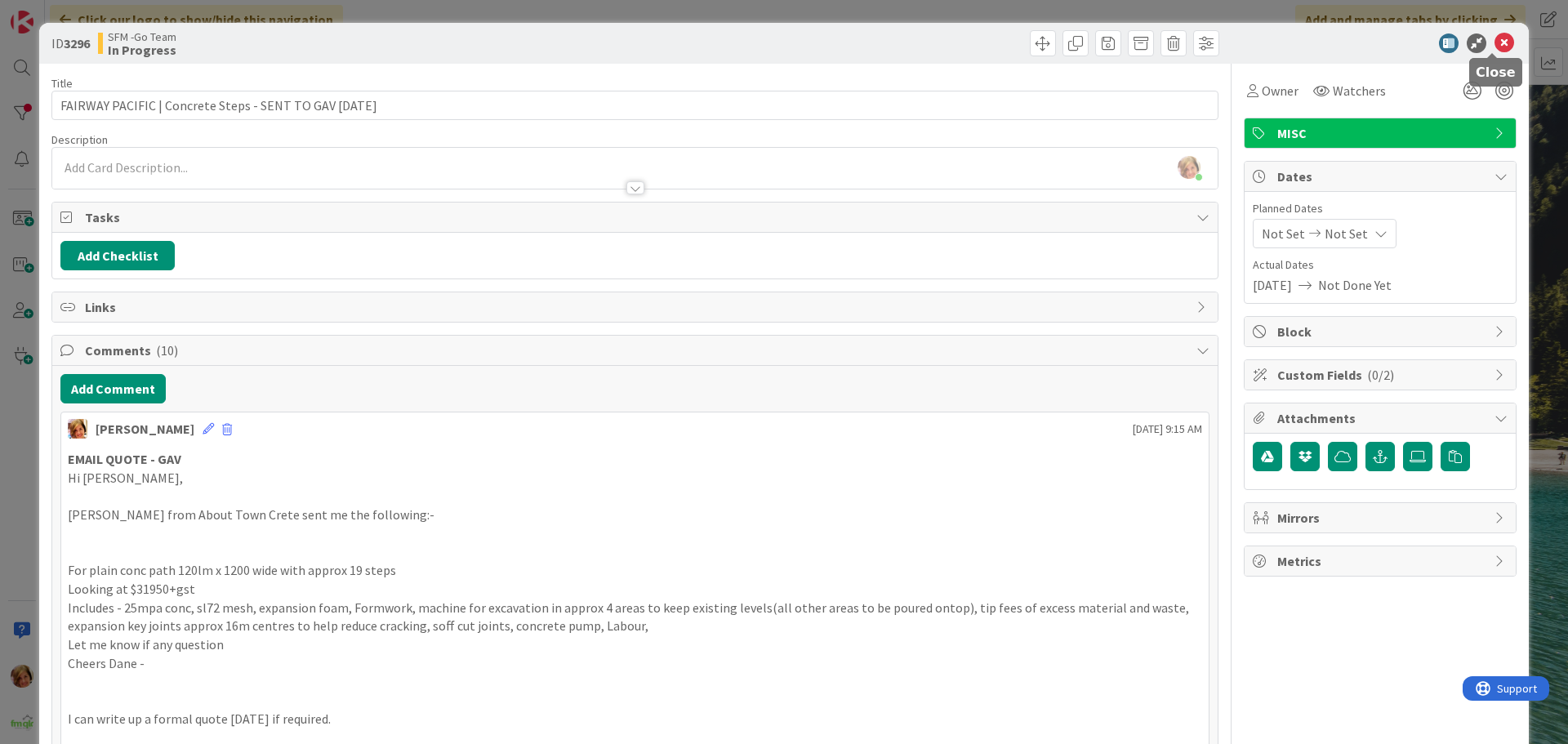
click at [1495, 42] on icon at bounding box center [1505, 43] width 20 height 20
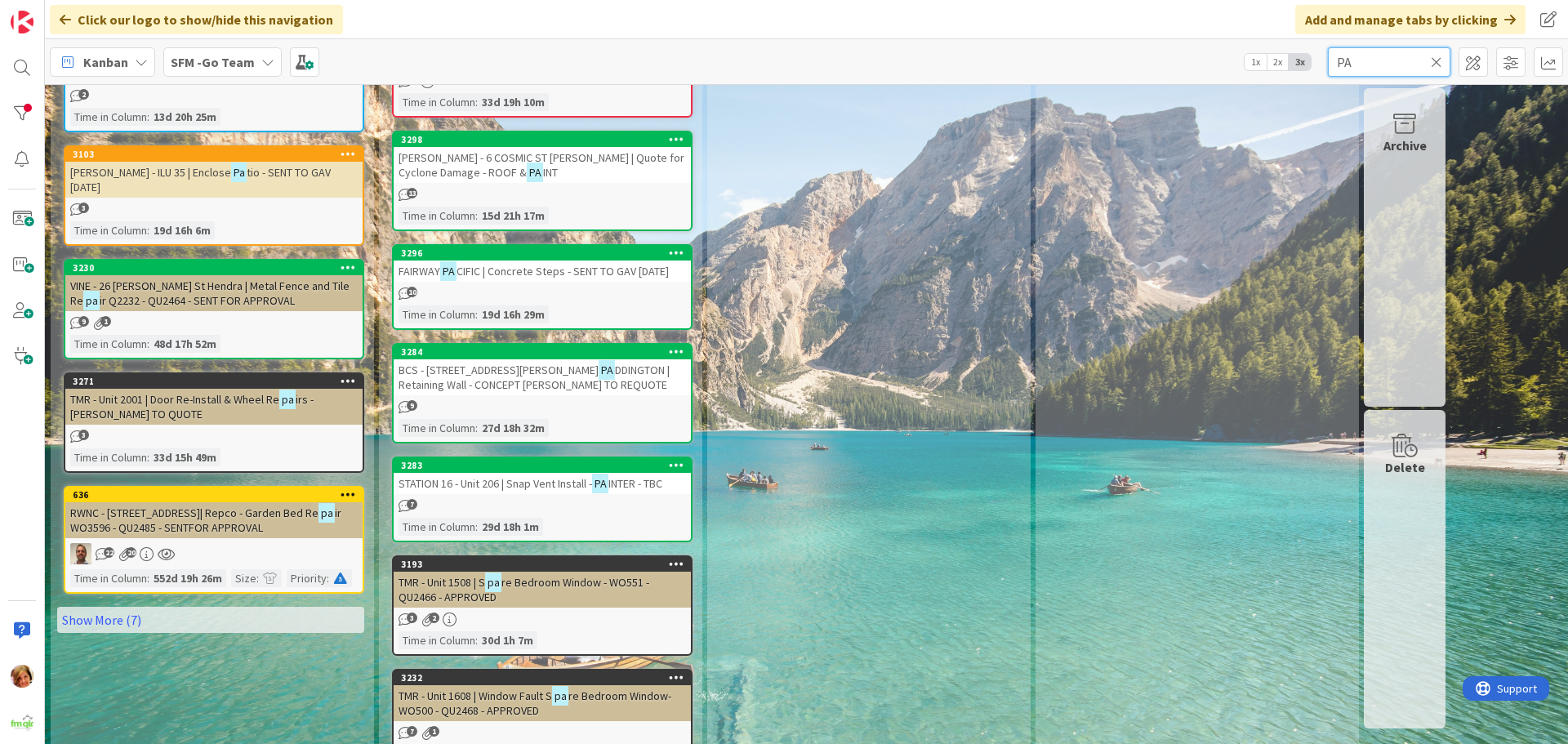
click at [1369, 58] on input "PA" at bounding box center [1389, 62] width 123 height 29
type input "P"
type input "RACE"
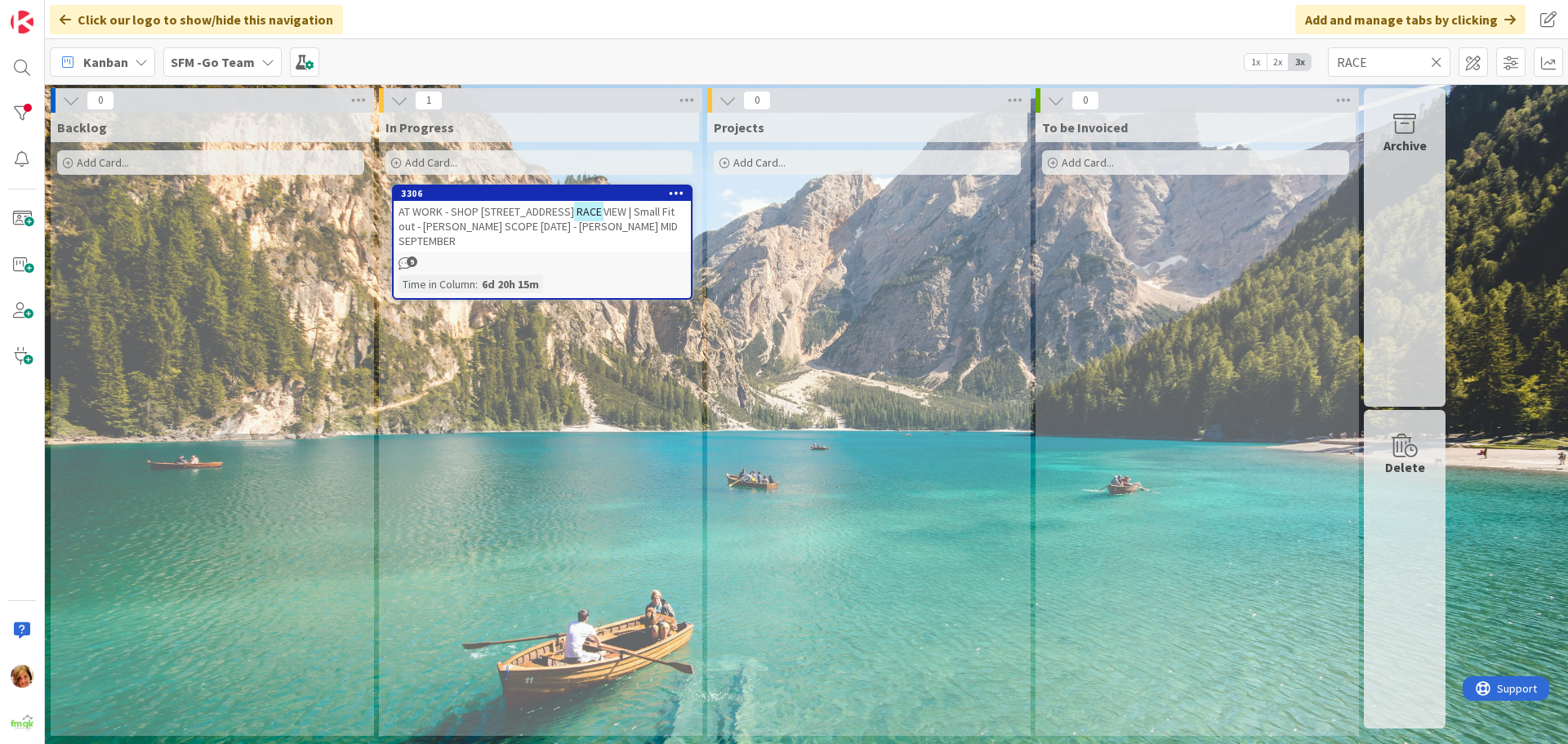
click at [478, 220] on span "VIEW | Small Fit out - [PERSON_NAME] SCOPE [DATE] - [PERSON_NAME] MID SEPTEMBER" at bounding box center [538, 225] width 279 height 44
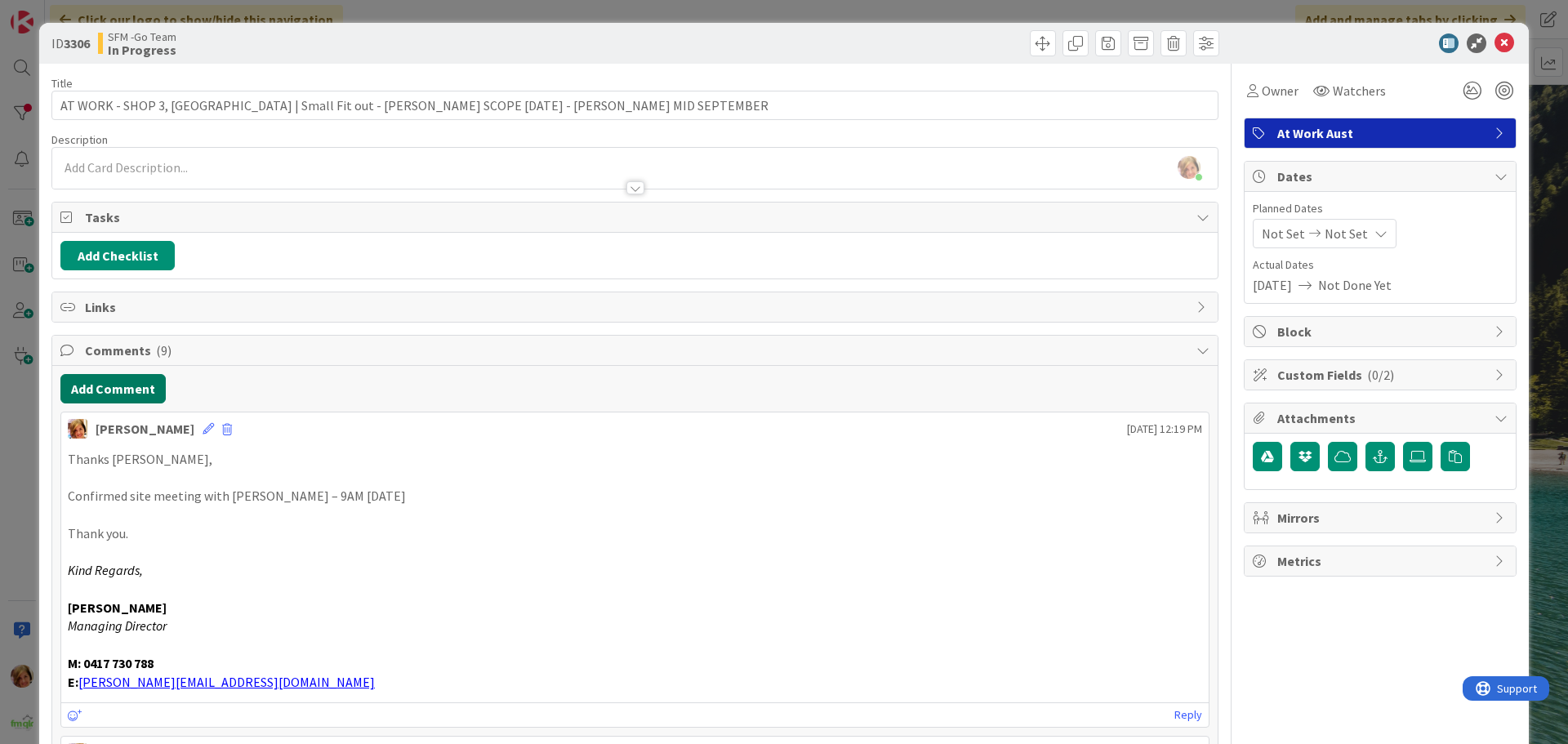
click at [103, 381] on button "Add Comment" at bounding box center [113, 388] width 105 height 29
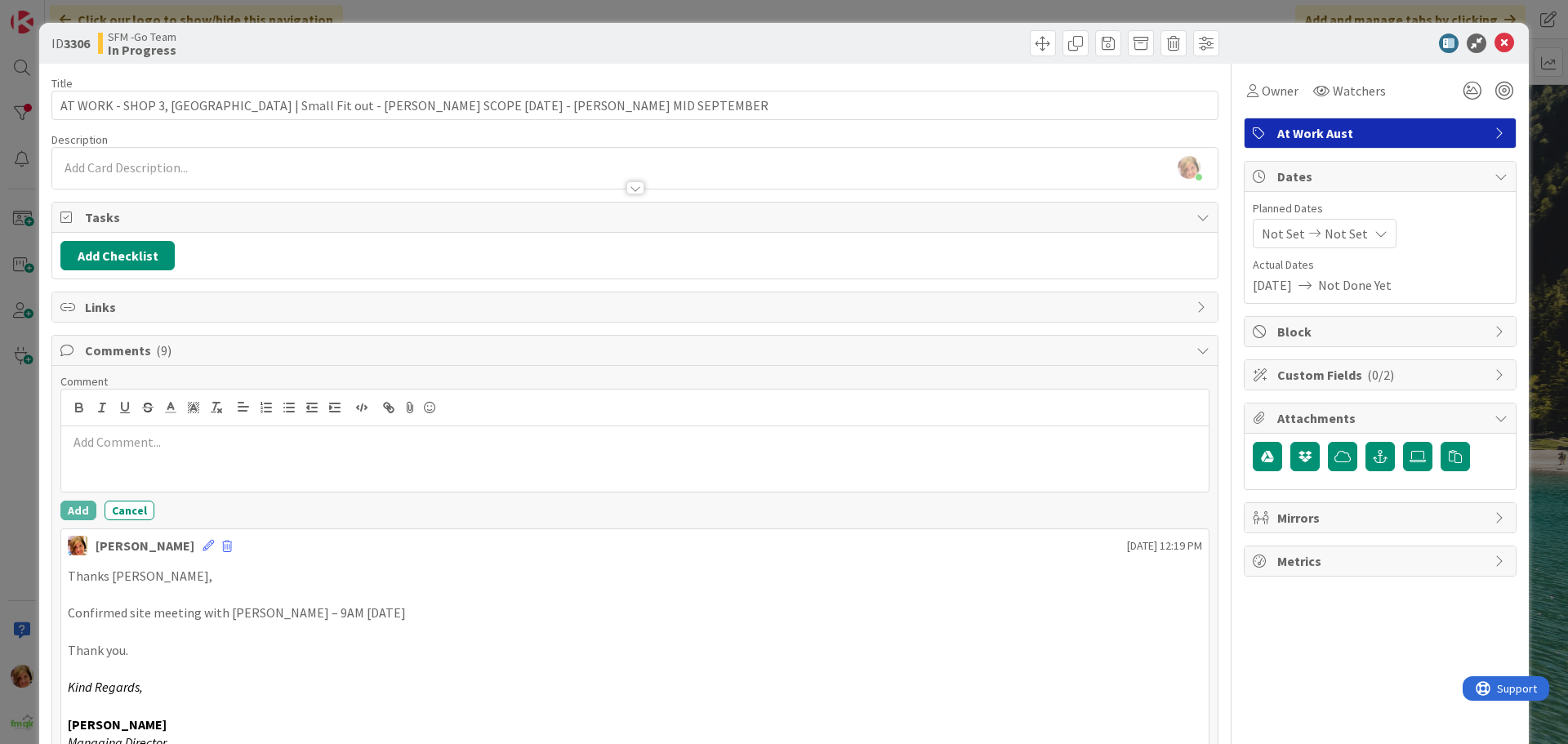
click at [137, 440] on p at bounding box center [634, 442] width 1134 height 19
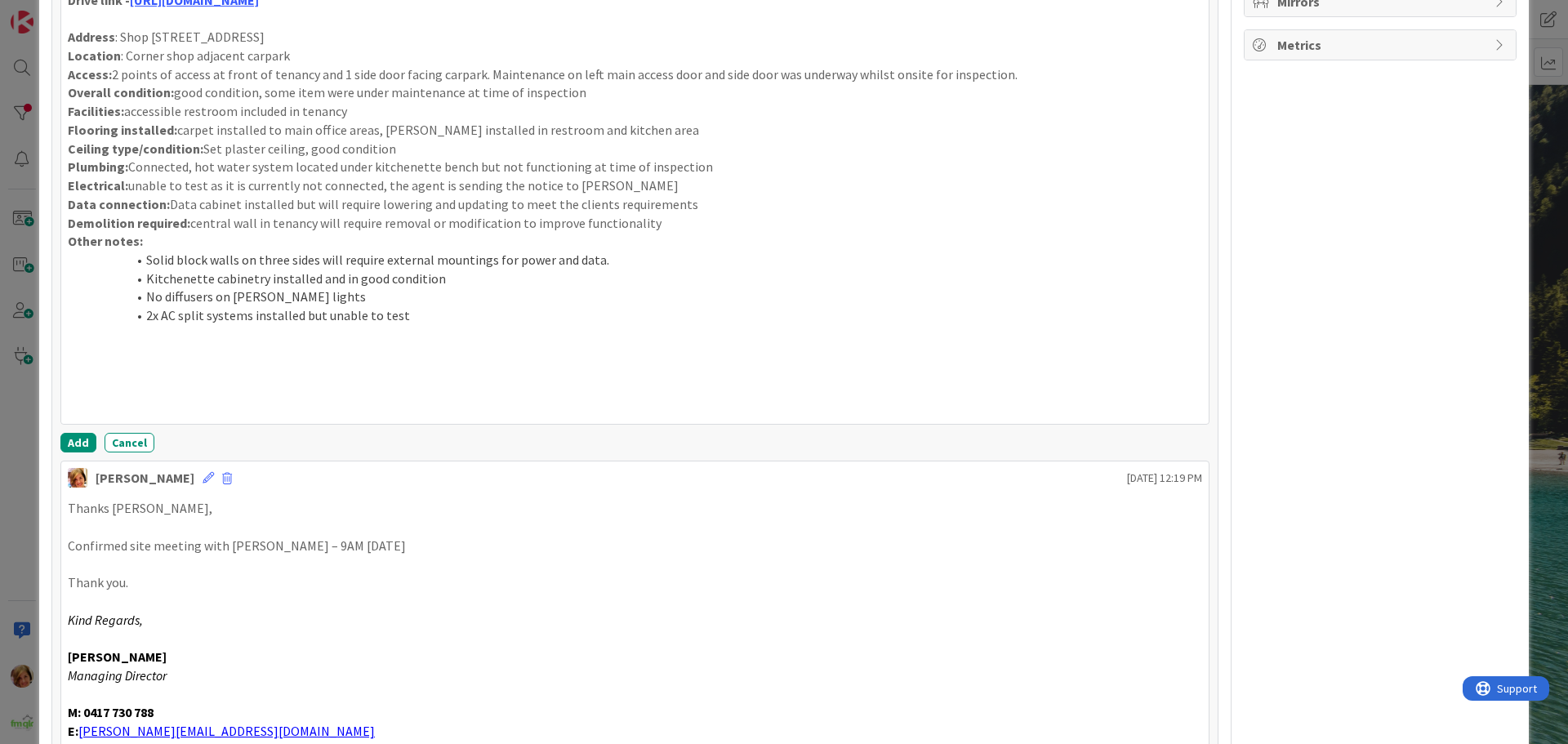
scroll to position [597, 0]
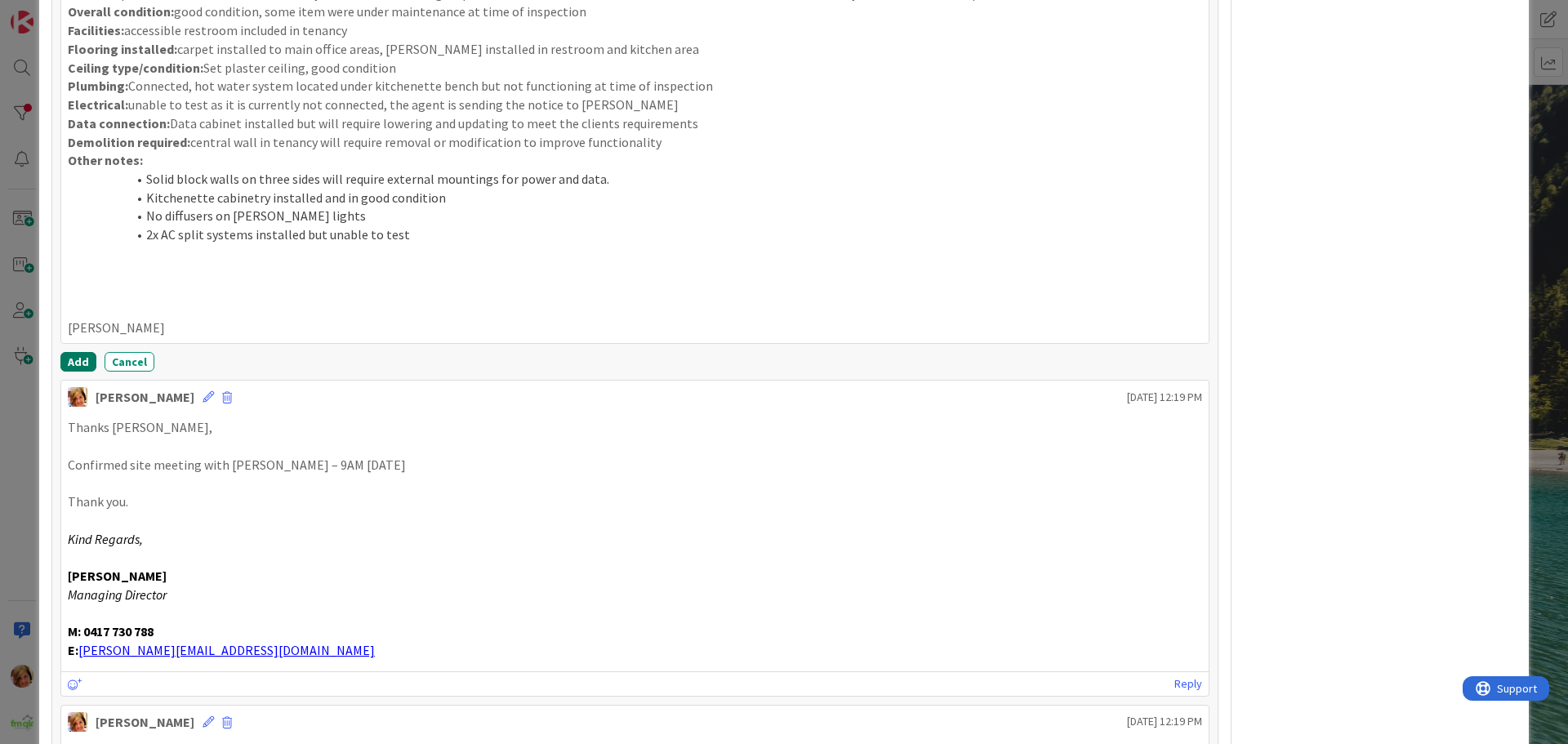
click at [69, 362] on button "Add" at bounding box center [79, 362] width 36 height 20
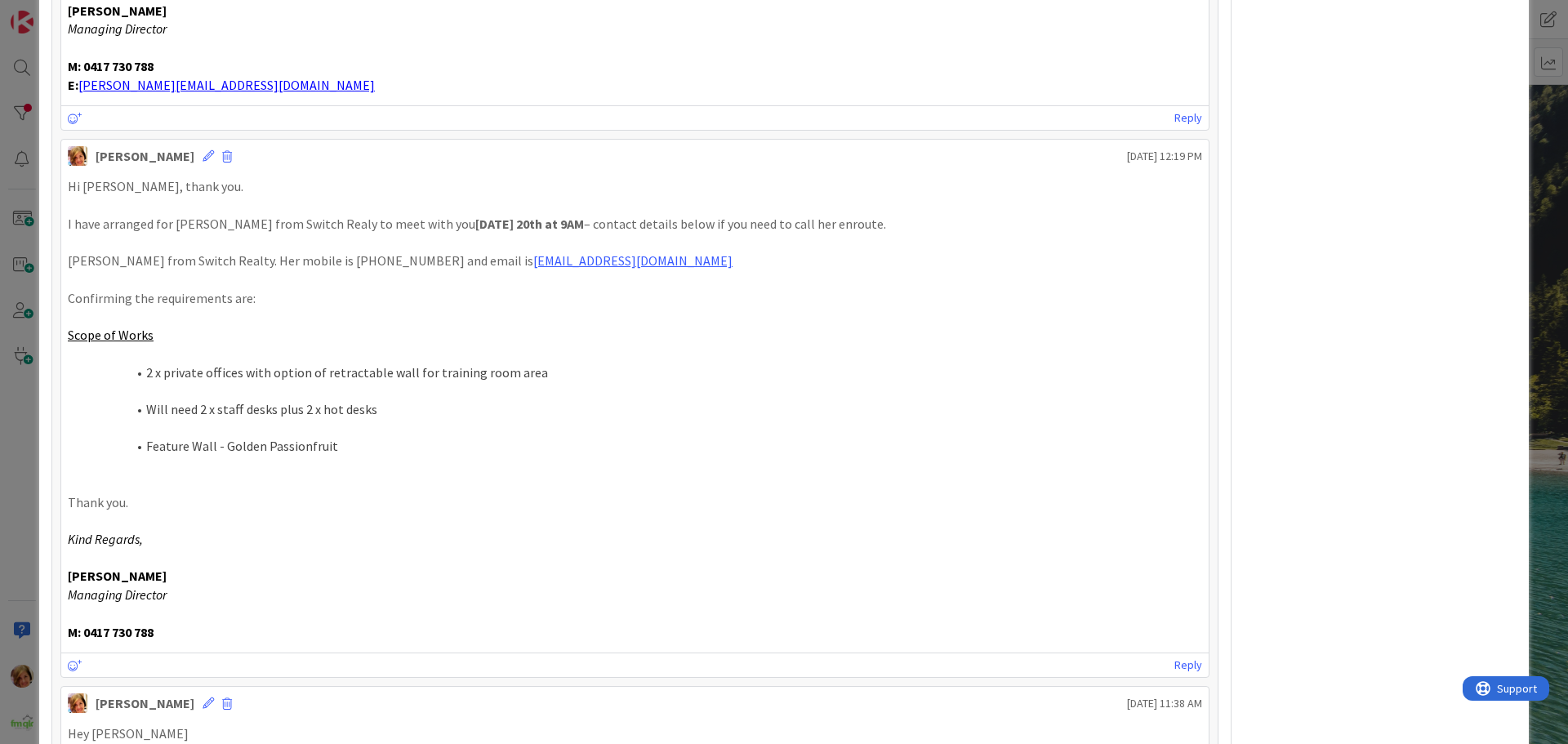
scroll to position [107, 0]
